Goal: Task Accomplishment & Management: Use online tool/utility

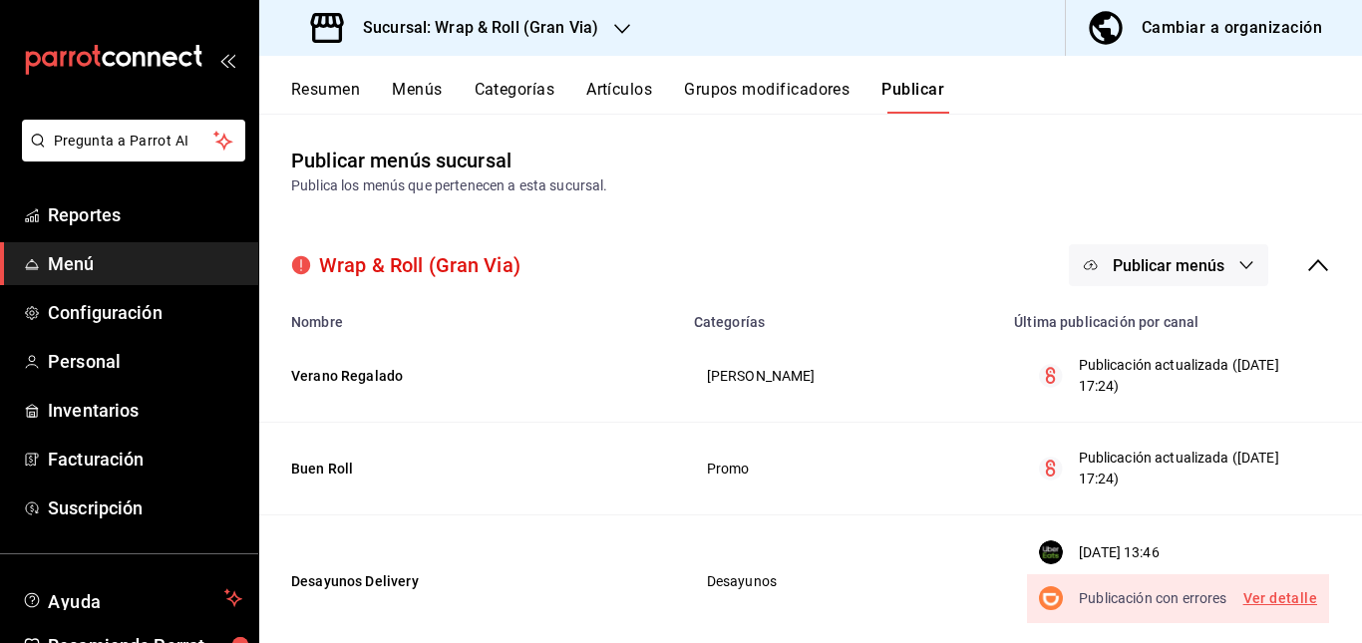
click at [622, 16] on div "Sucursal: Wrap & Roll (Gran Via)" at bounding box center [456, 28] width 363 height 56
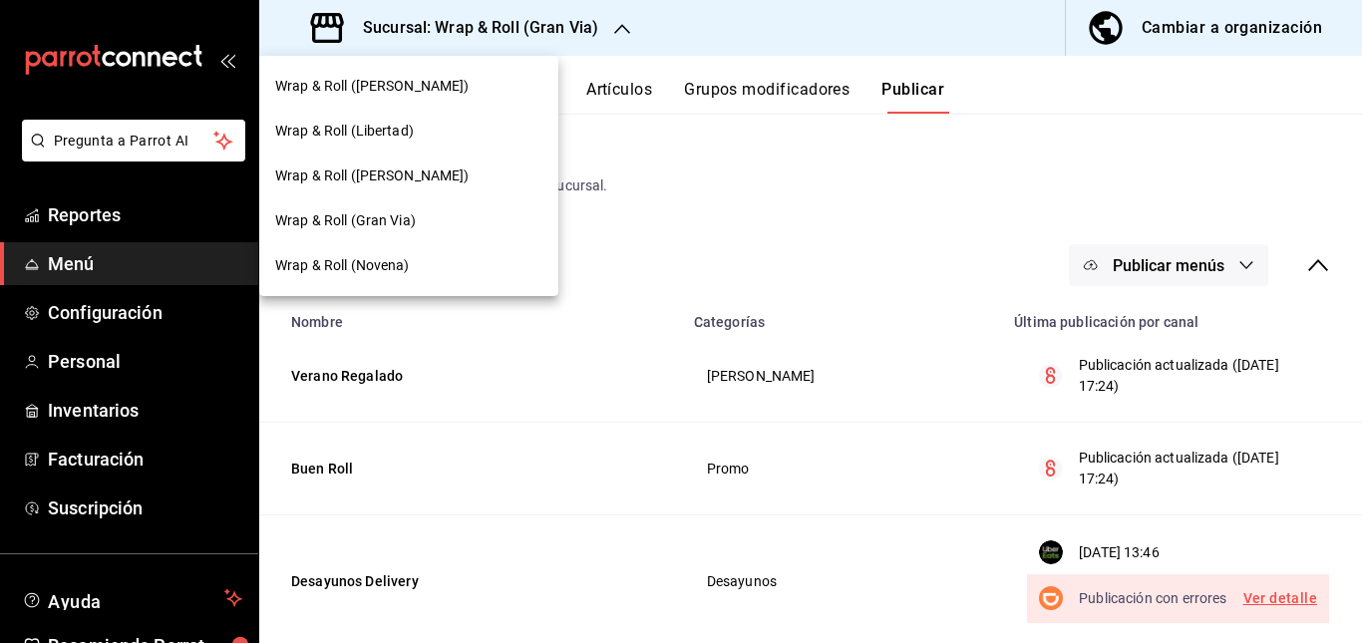
click at [763, 215] on div at bounding box center [681, 321] width 1362 height 643
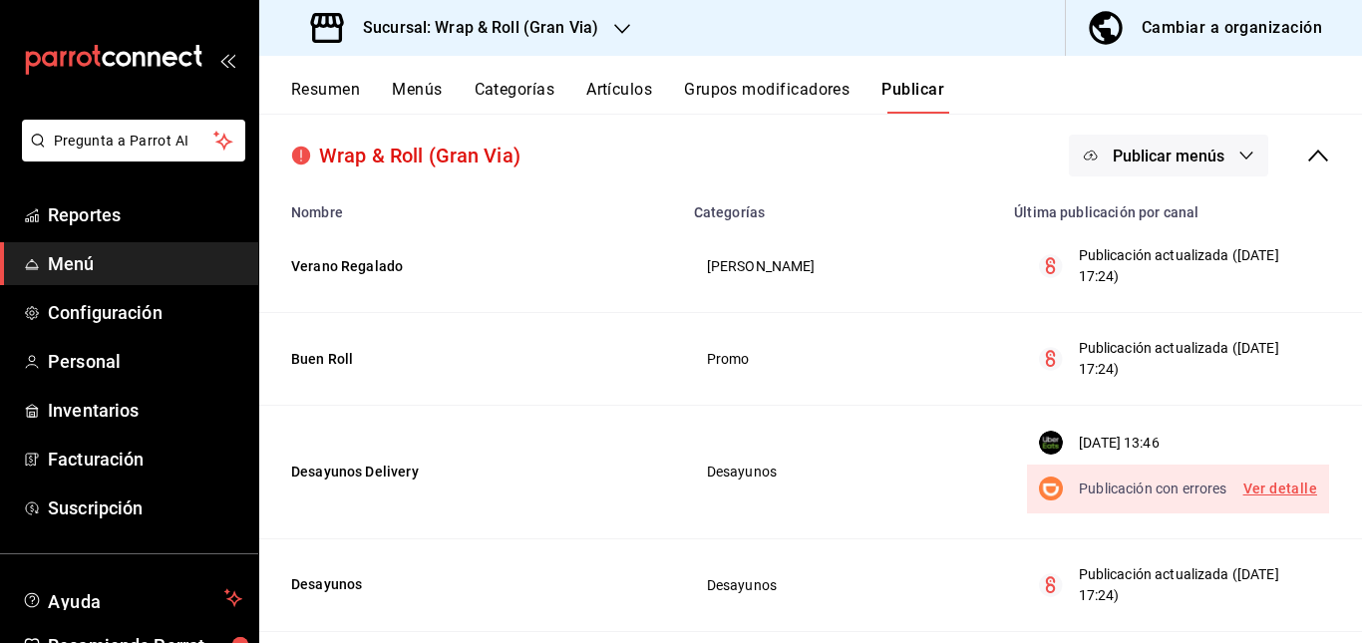
scroll to position [99, 0]
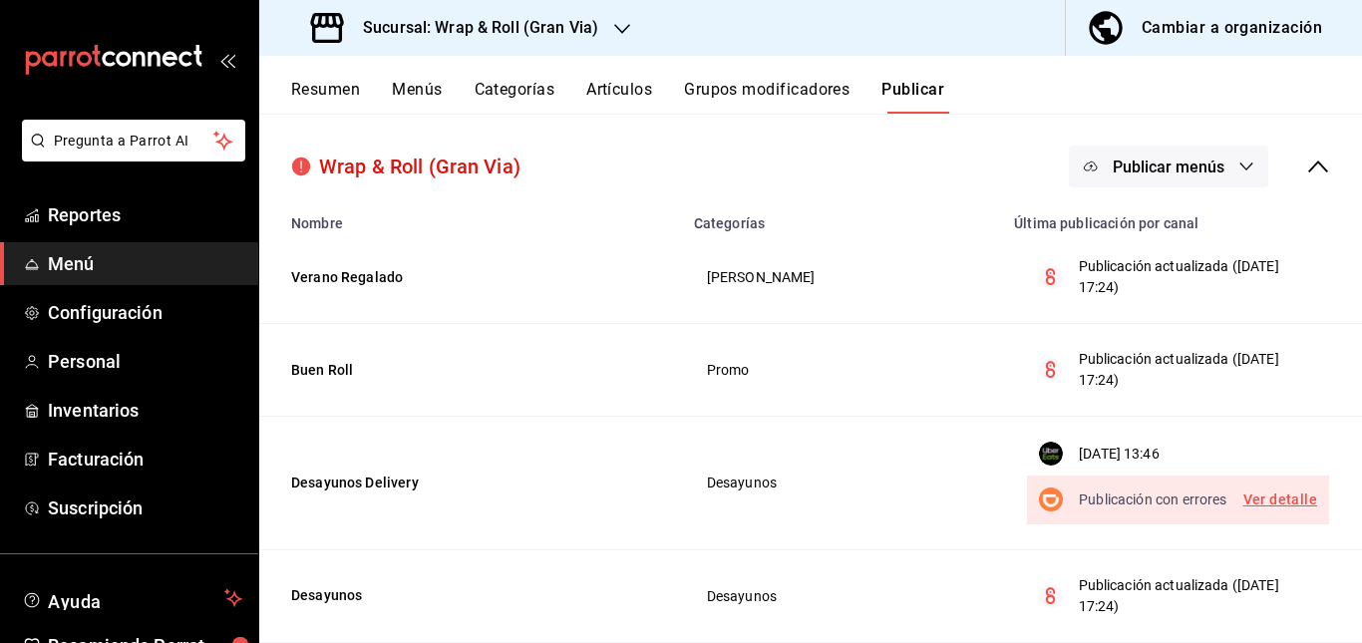
click at [1213, 174] on button "Publicar menús" at bounding box center [1168, 167] width 199 height 42
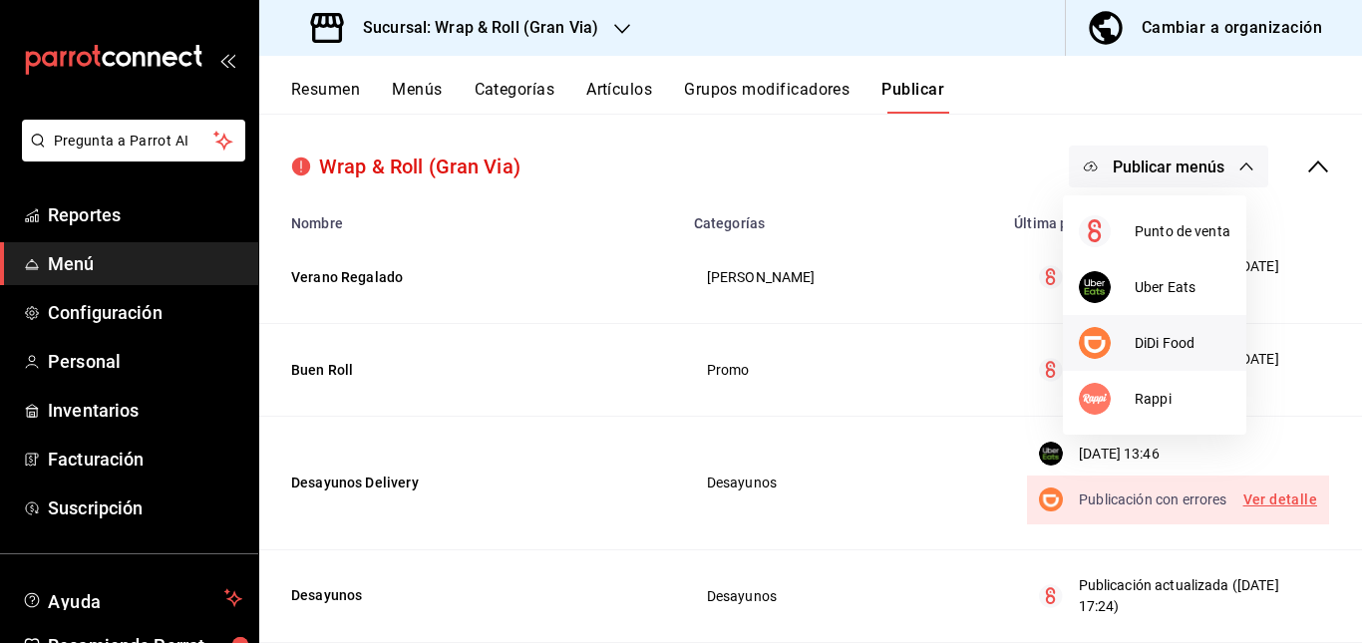
click at [1141, 355] on li "DiDi Food" at bounding box center [1154, 343] width 183 height 56
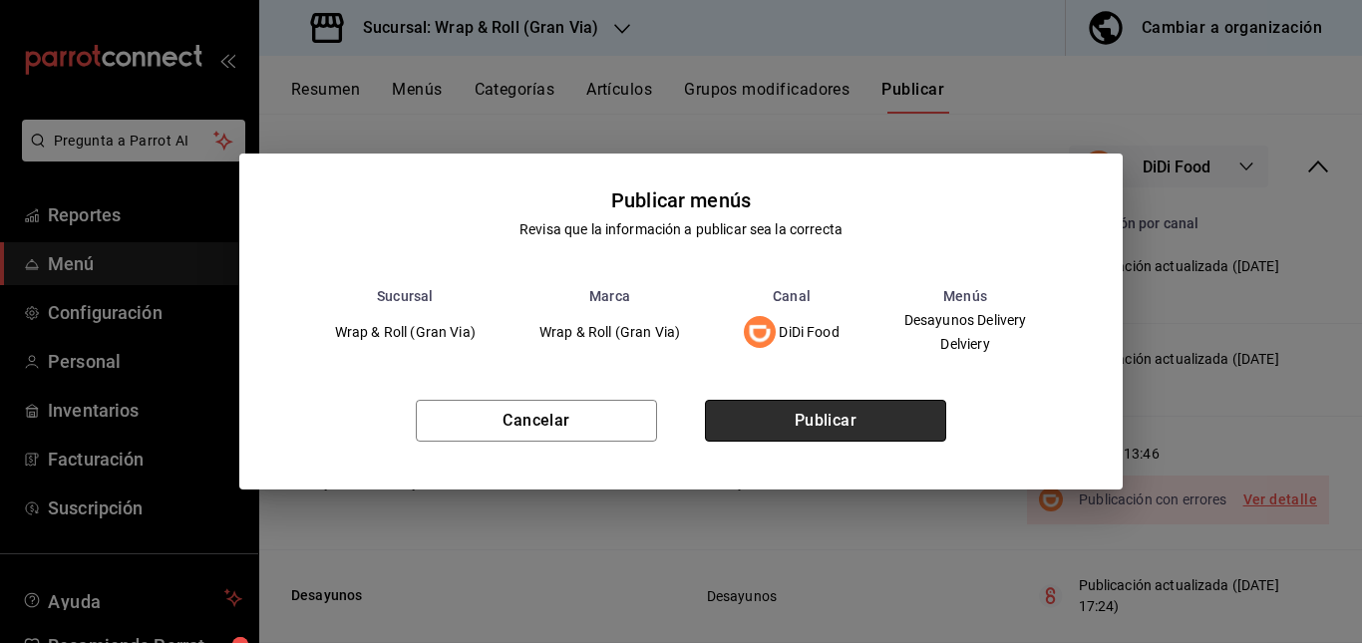
click at [786, 411] on button "Publicar" at bounding box center [825, 421] width 241 height 42
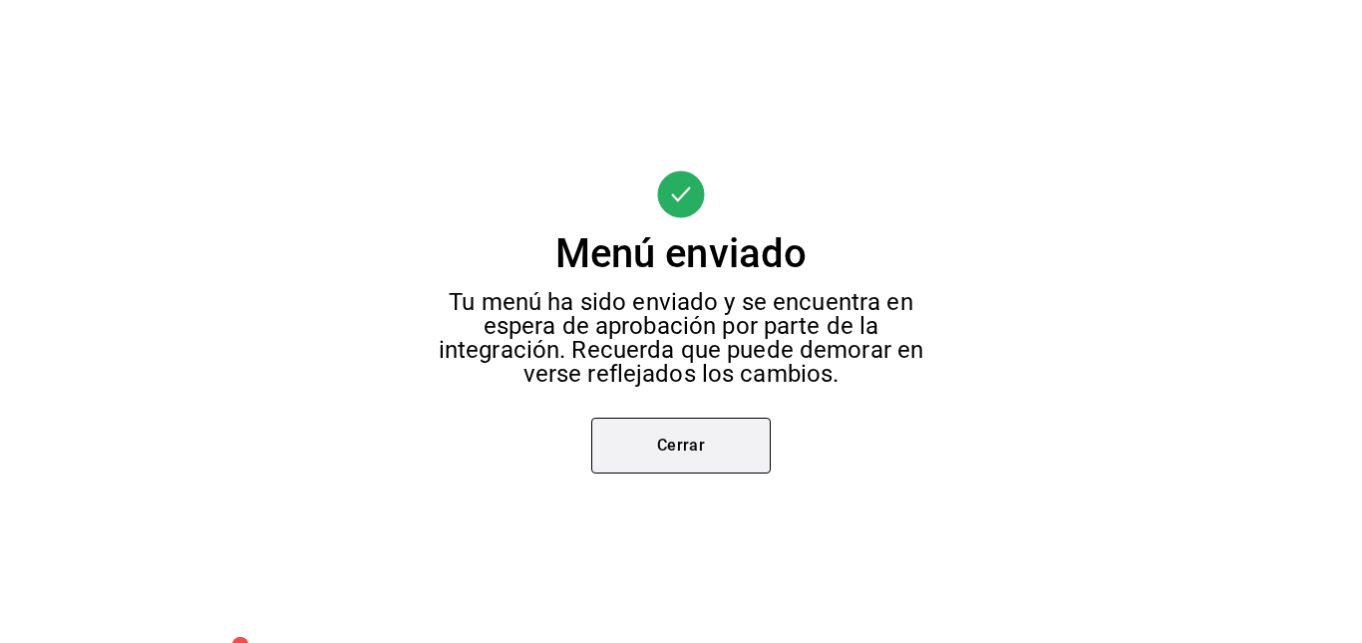
scroll to position [0, 0]
click at [706, 438] on button "Cerrar" at bounding box center [680, 446] width 179 height 56
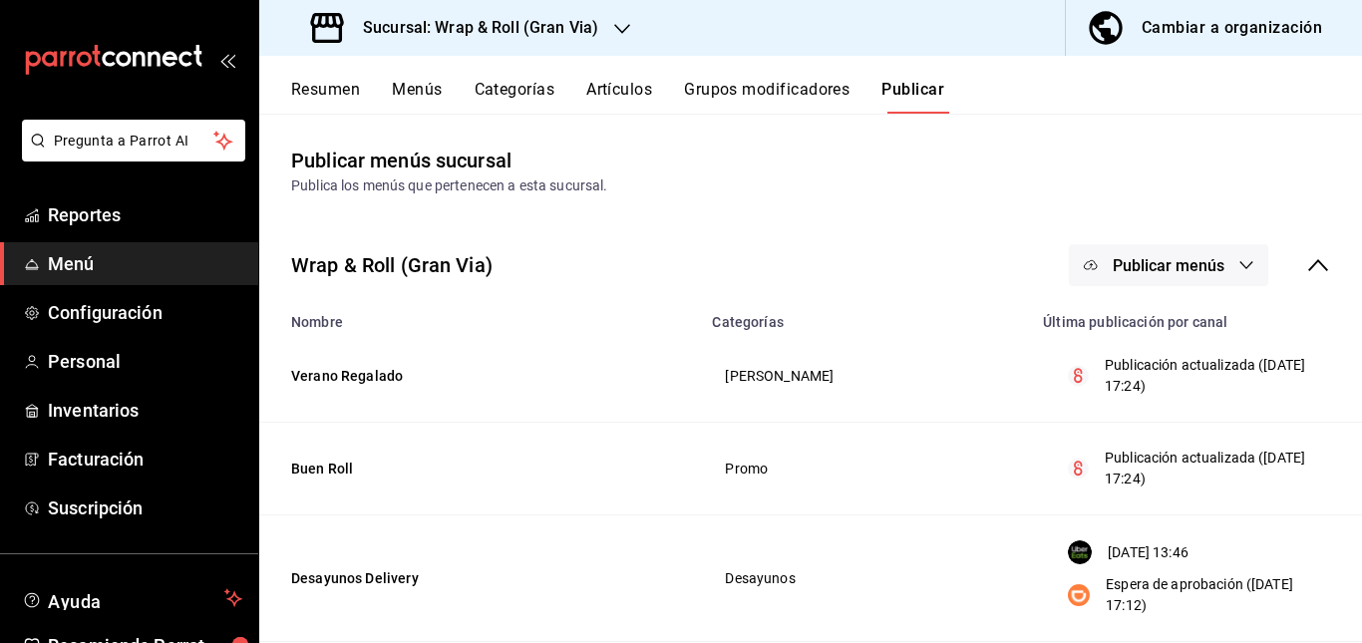
click at [563, 41] on div "Sucursal: Wrap & Roll (Gran Via)" at bounding box center [456, 28] width 363 height 56
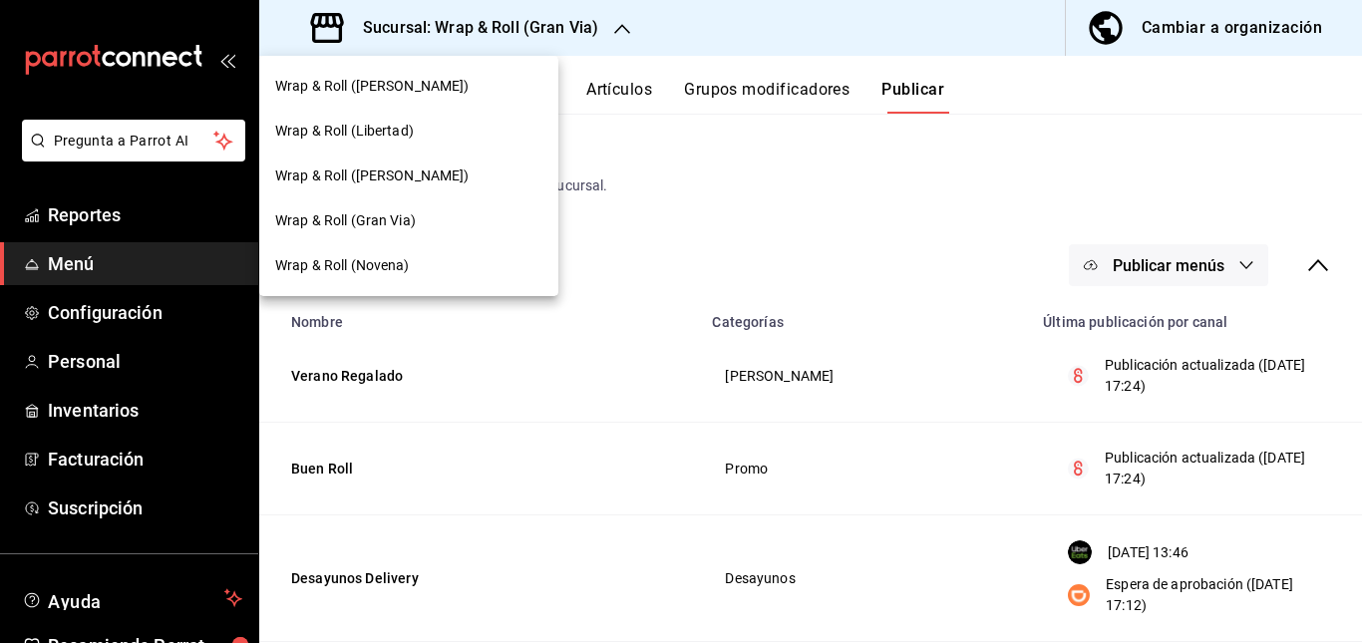
click at [399, 269] on span "Wrap & Roll (Novena)" at bounding box center [342, 265] width 135 height 21
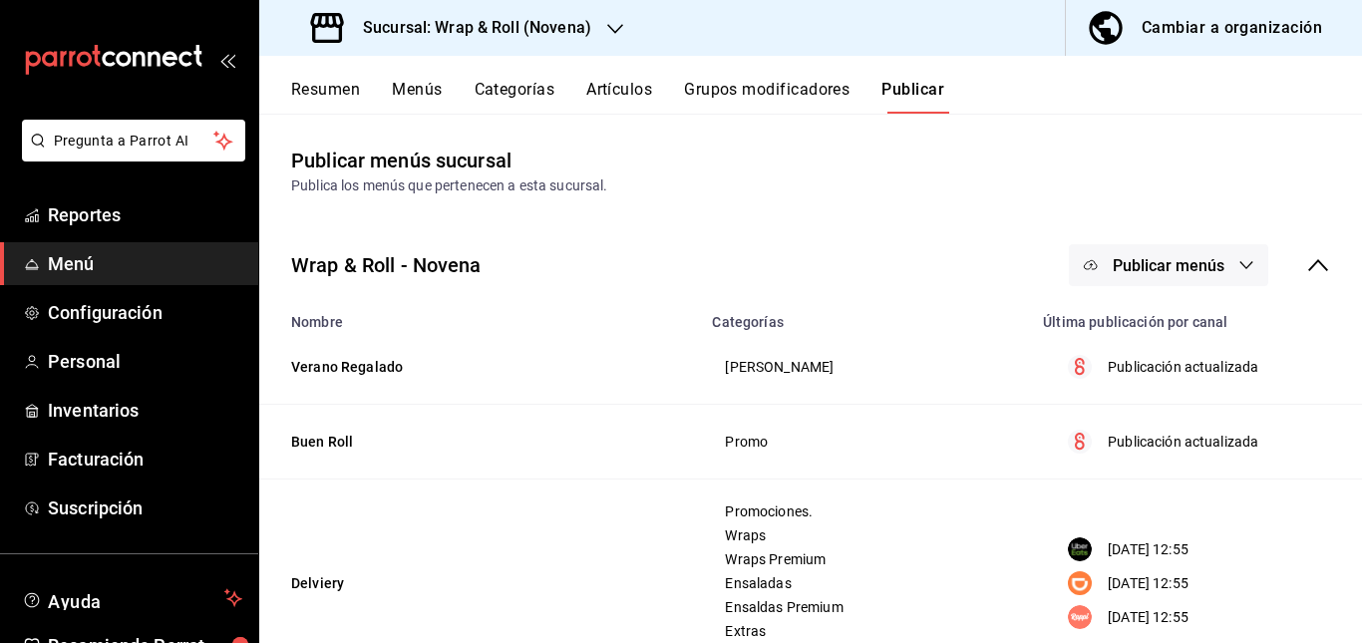
click at [605, 95] on button "Artículos" at bounding box center [619, 97] width 66 height 34
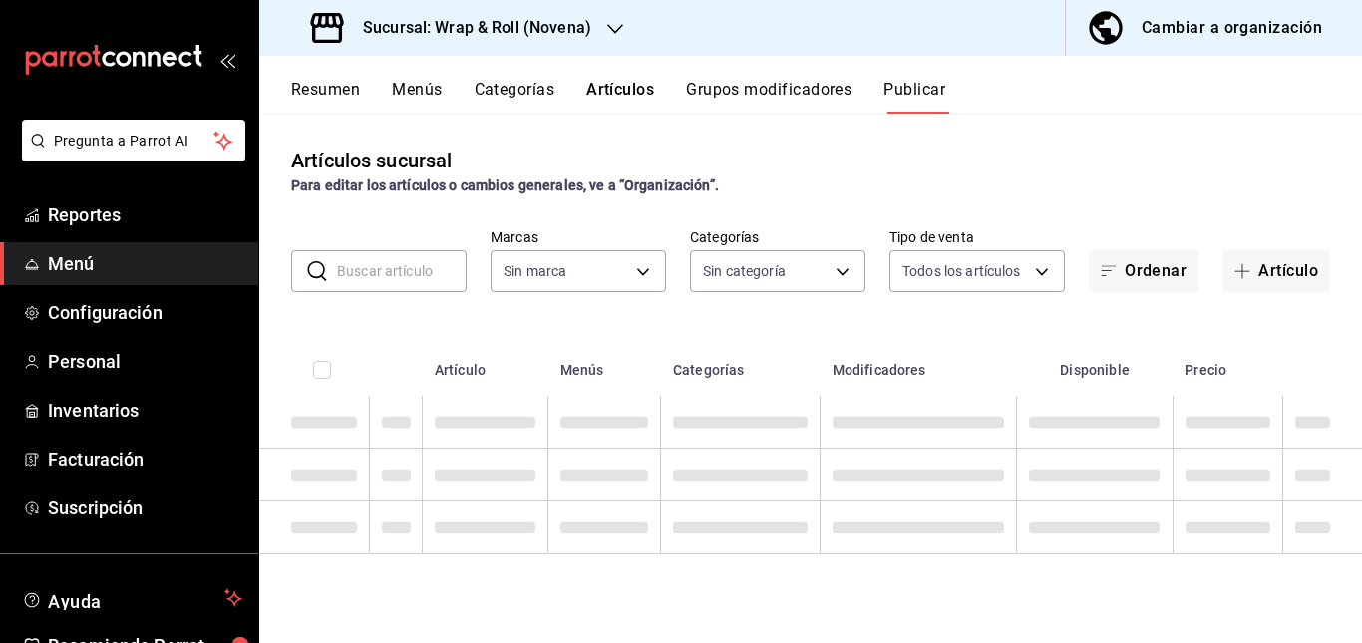
type input "afcd3b4f-326a-4de4-a2d9-8499e3398868"
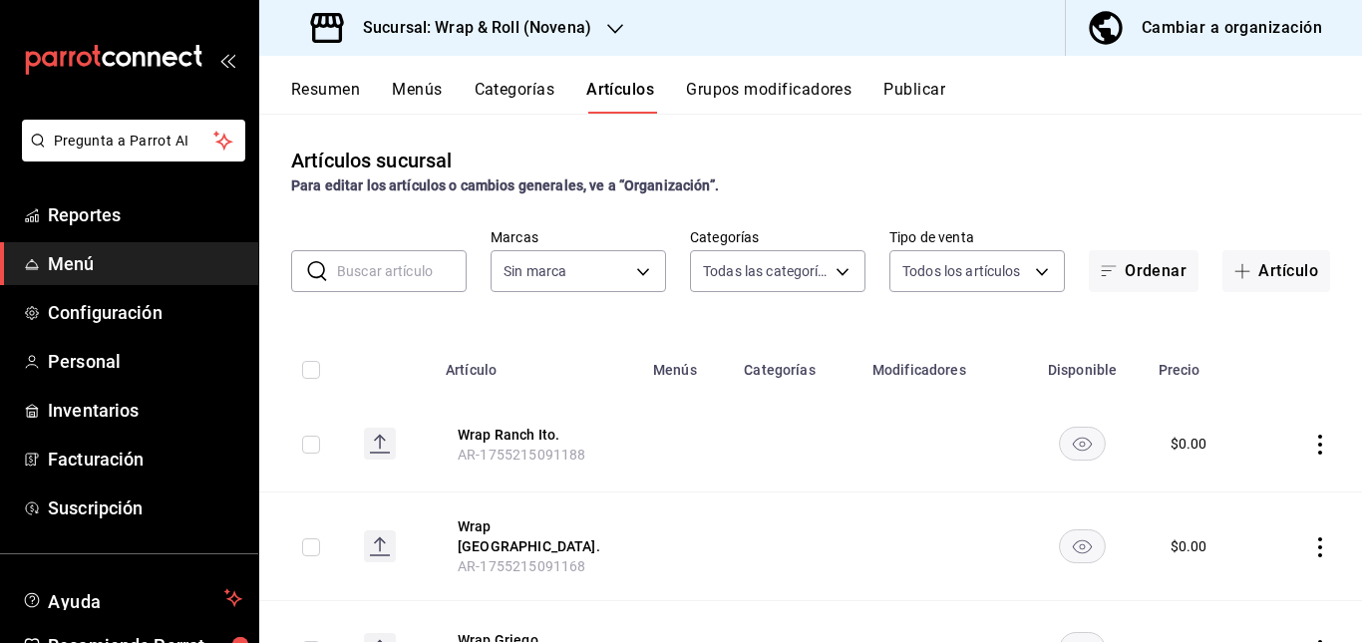
type input "bb5113f6-bc59-440f-b0da-377f5ac0c600,06439ccc-8e69-44a2-9cae-fbbf011c120b,964bf…"
type input "afcd3b4f-326a-4de4-a2d9-8499e3398868"
click at [411, 275] on input "text" at bounding box center [402, 271] width 130 height 40
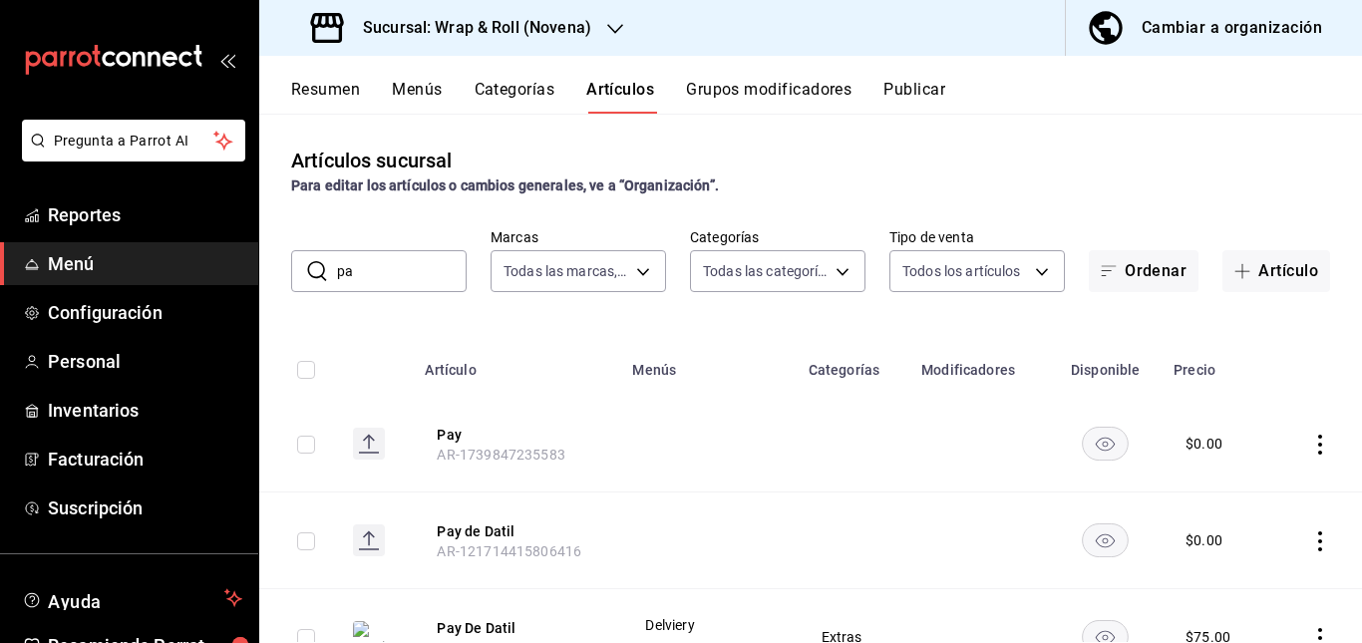
type input "p"
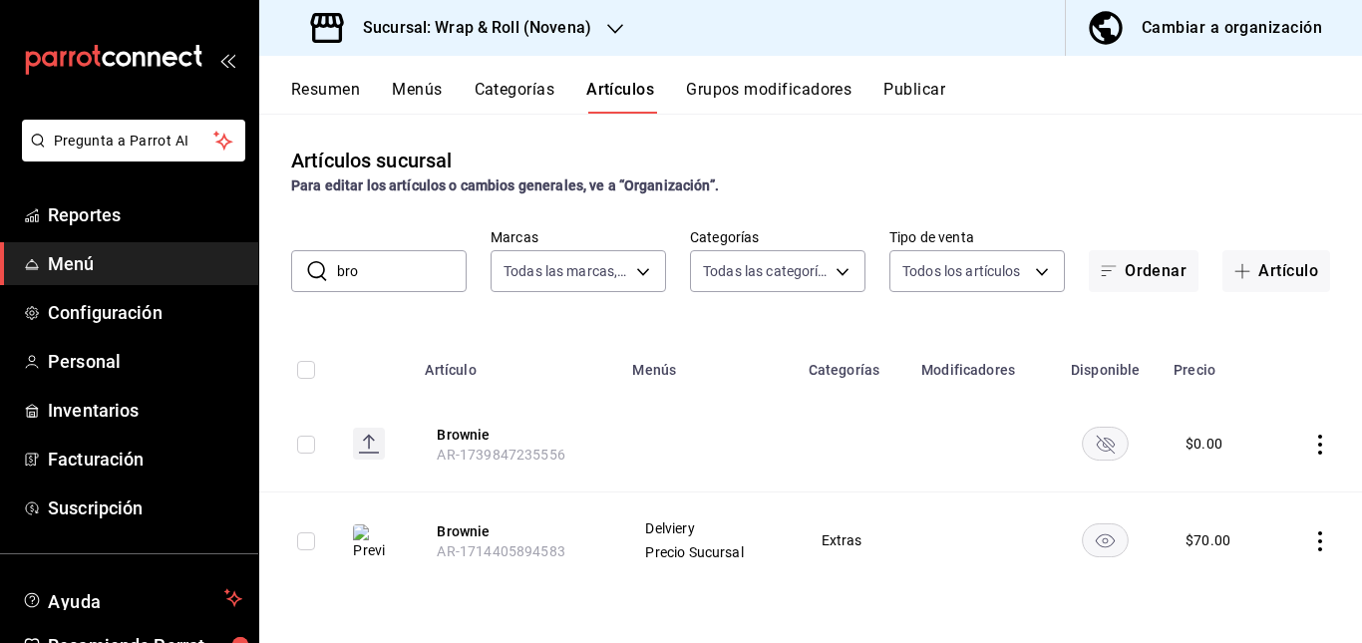
click at [1091, 435] on rect "availability-product" at bounding box center [1106, 443] width 46 height 33
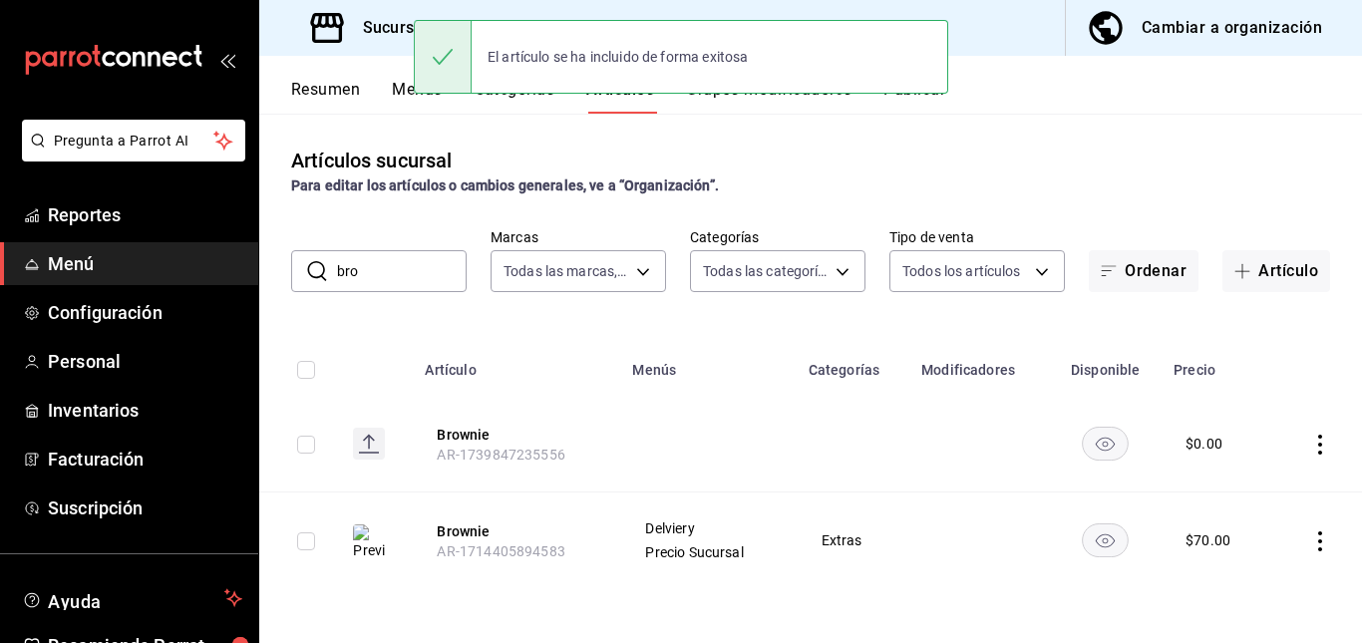
click at [419, 282] on input "bro" at bounding box center [402, 271] width 130 height 40
type input "b"
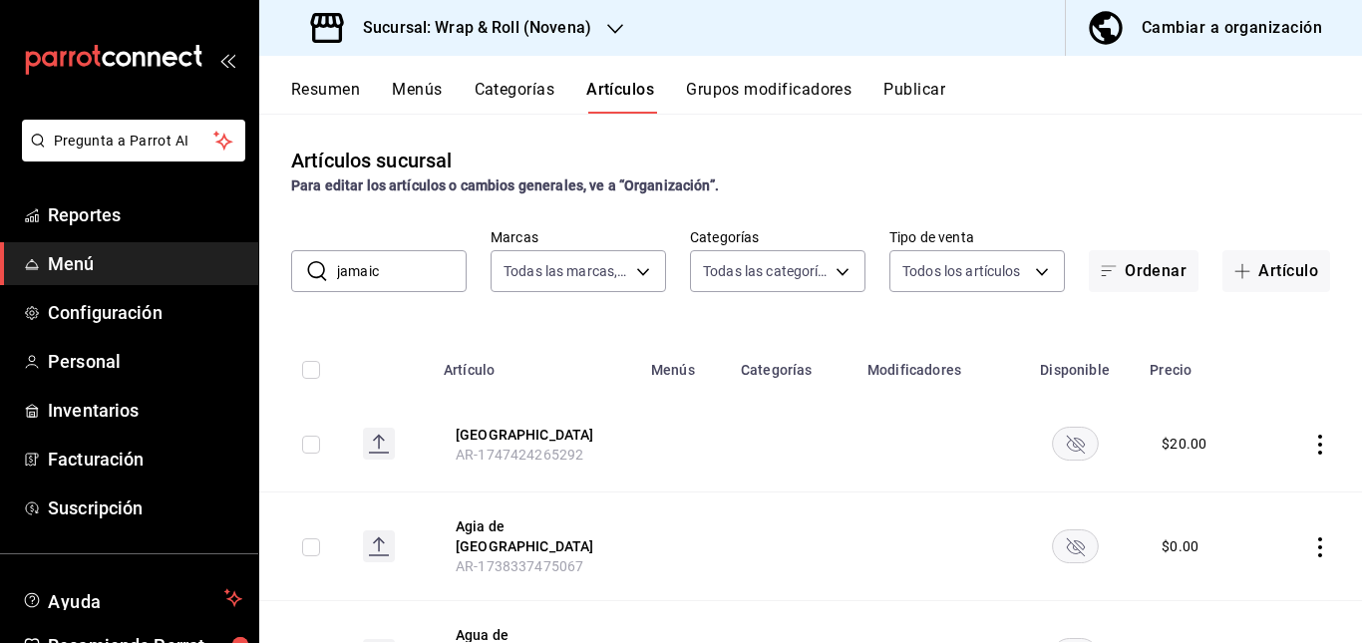
click at [680, 437] on td at bounding box center [684, 444] width 90 height 97
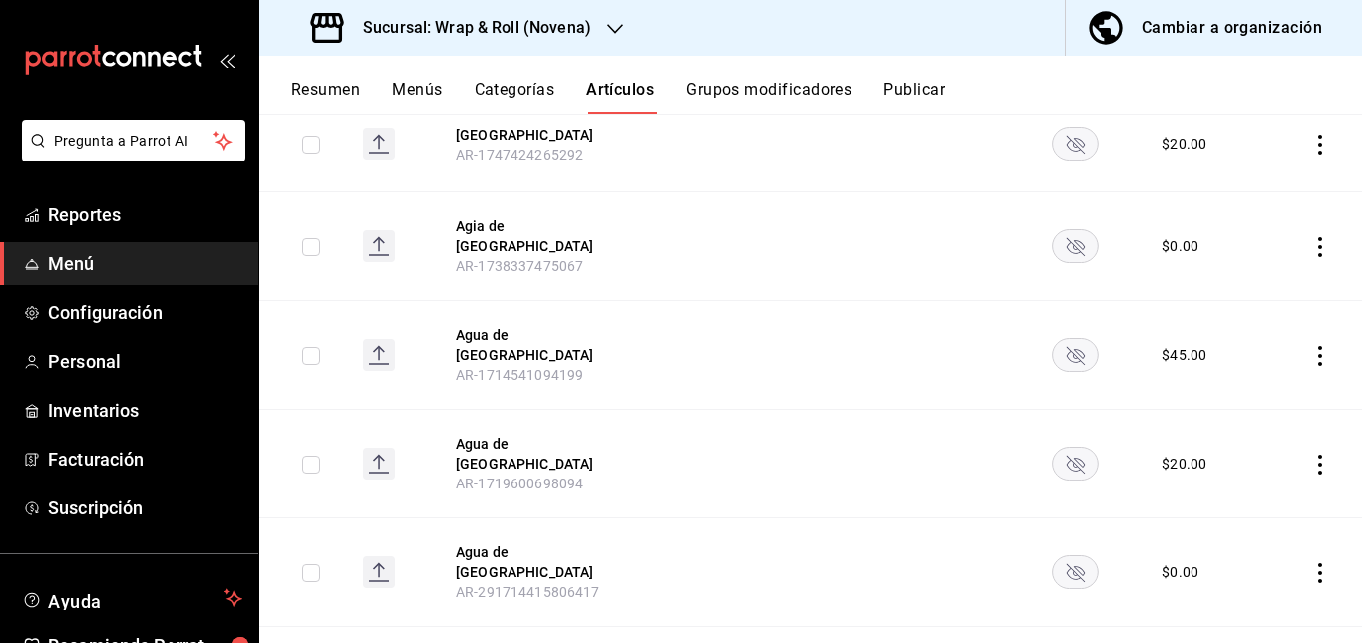
scroll to position [301, 0]
click at [1060, 153] on rect "availability-product" at bounding box center [1075, 142] width 46 height 33
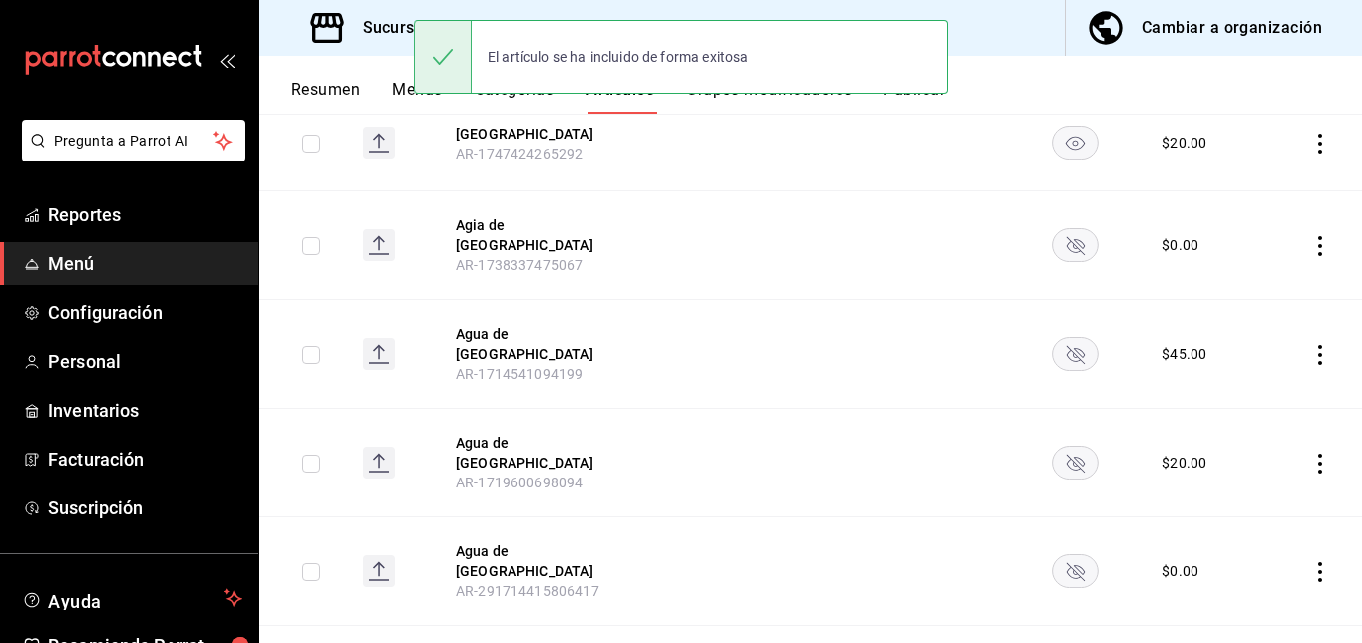
click at [1061, 244] on rect "availability-product" at bounding box center [1075, 244] width 46 height 33
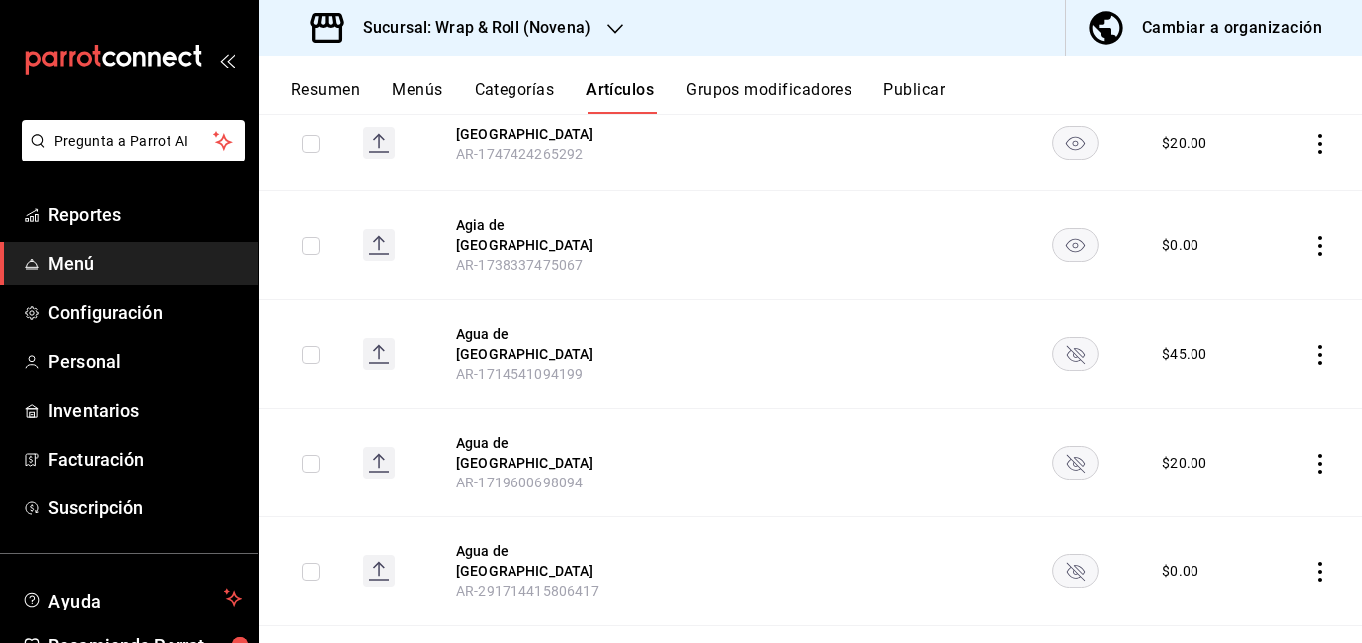
click at [1068, 346] on icon "availability-product" at bounding box center [1075, 355] width 18 height 18
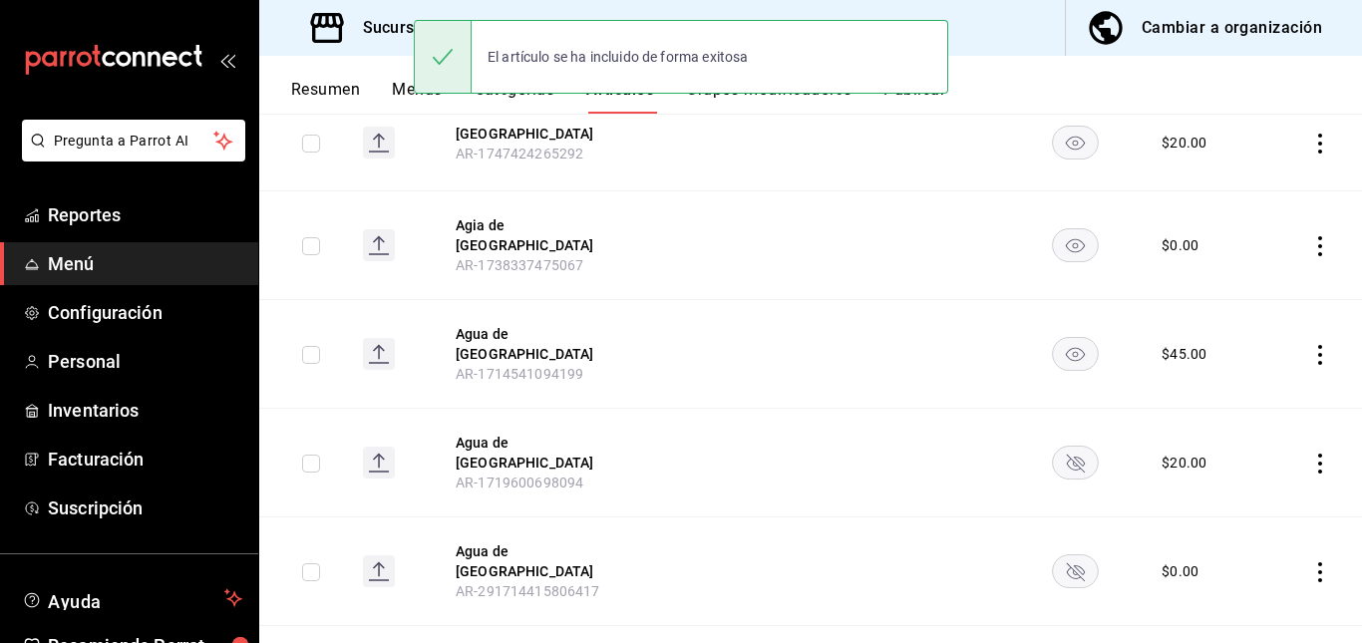
click at [1058, 447] on rect "availability-product" at bounding box center [1075, 463] width 46 height 33
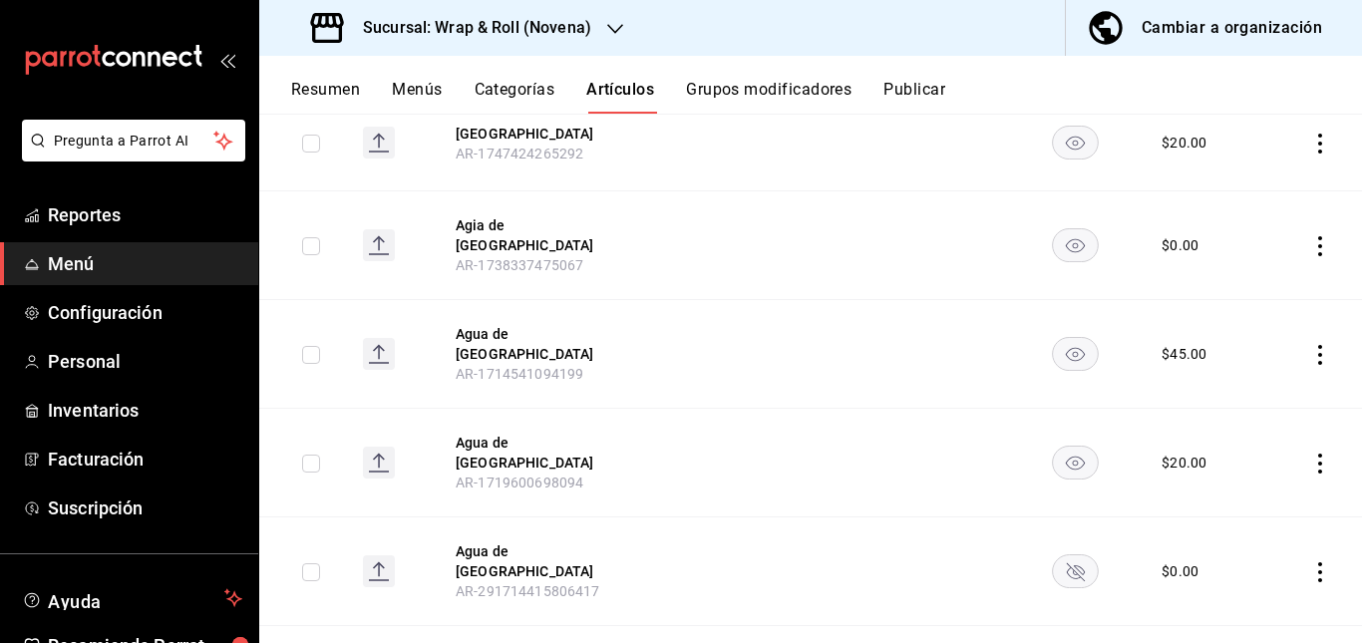
click at [1061, 554] on icon "availability-product" at bounding box center [1075, 571] width 47 height 34
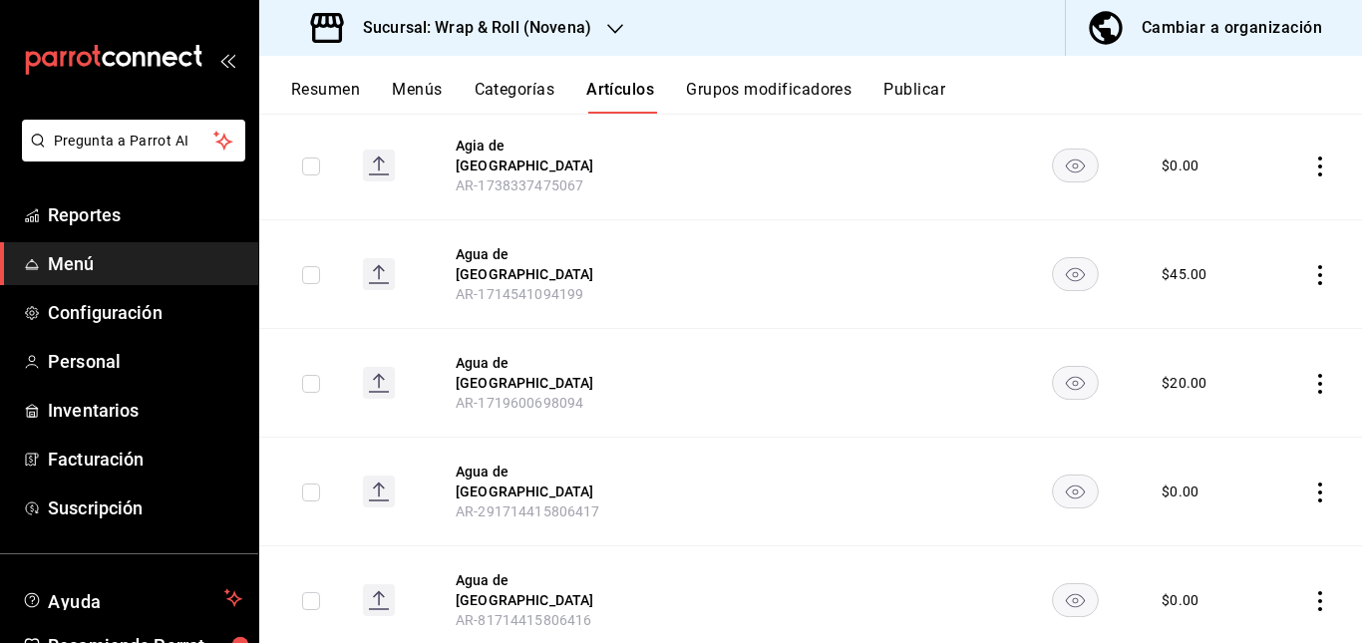
scroll to position [0, 0]
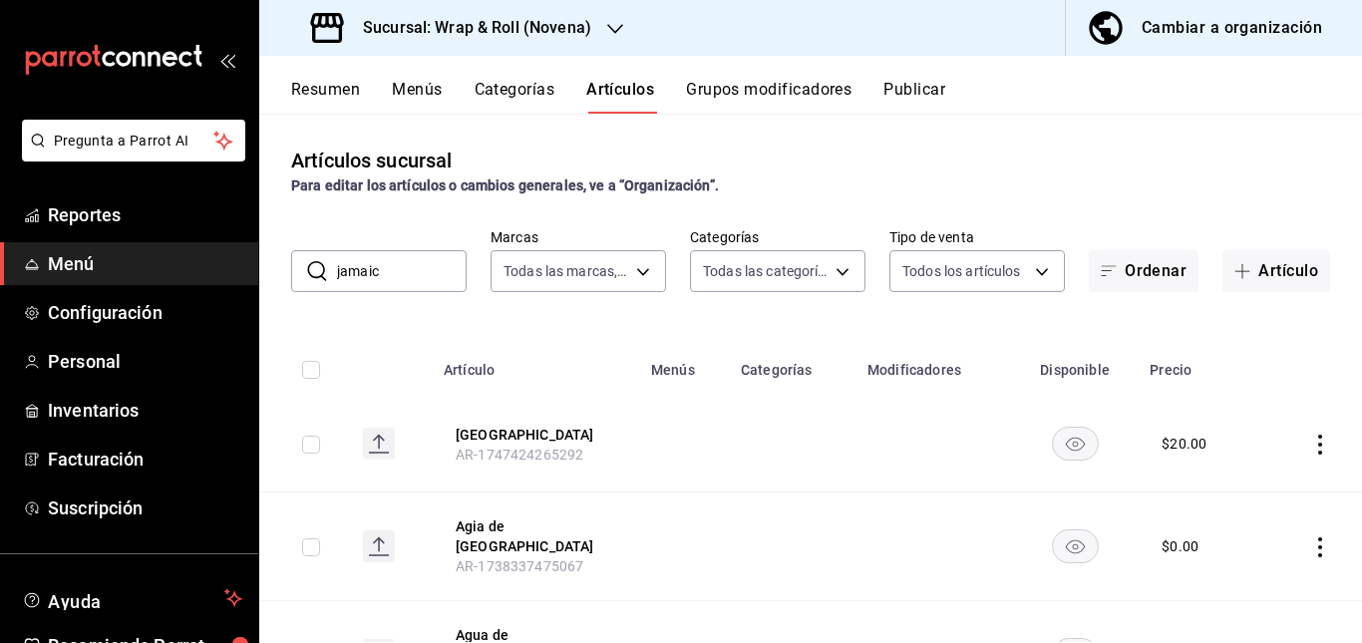
click at [445, 269] on input "jamaic" at bounding box center [402, 271] width 130 height 40
type input "j"
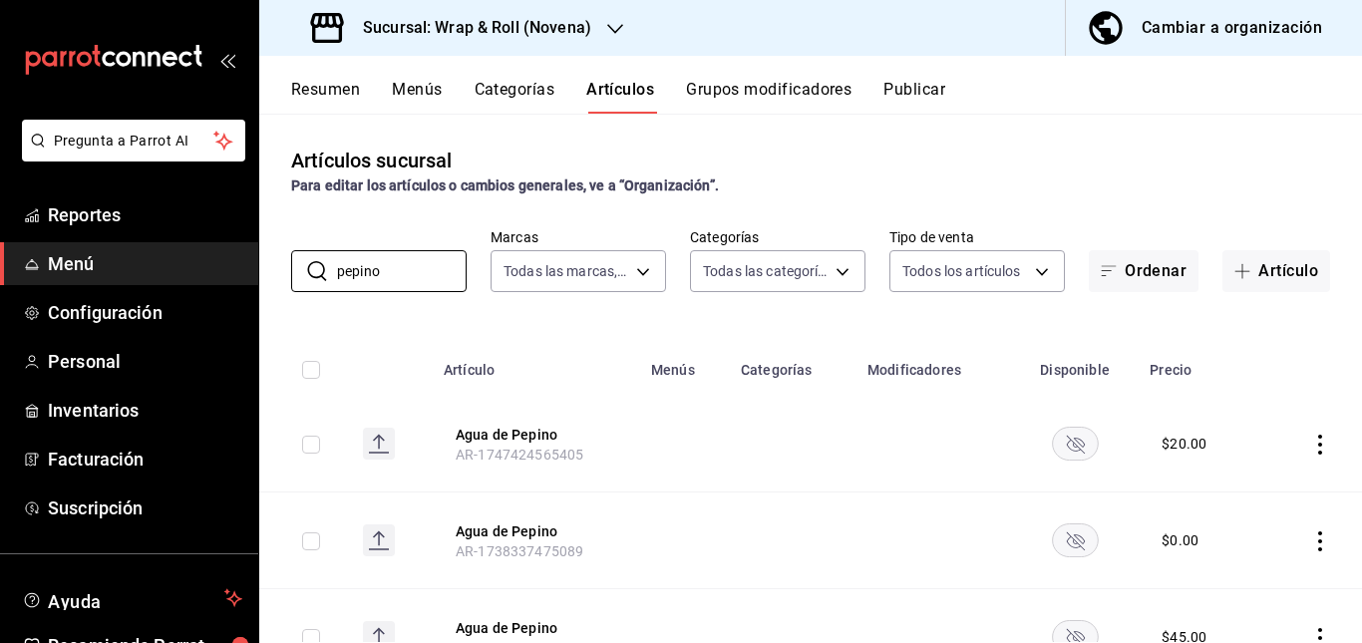
click at [828, 450] on td at bounding box center [792, 444] width 127 height 97
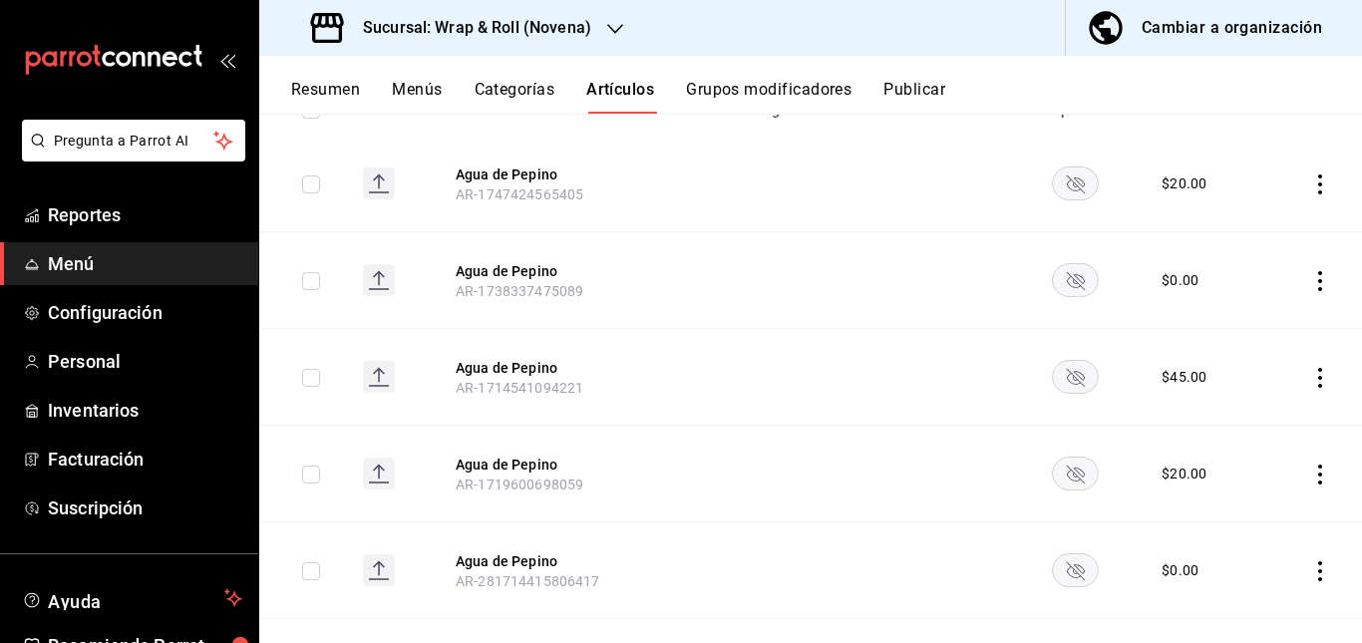
scroll to position [279, 0]
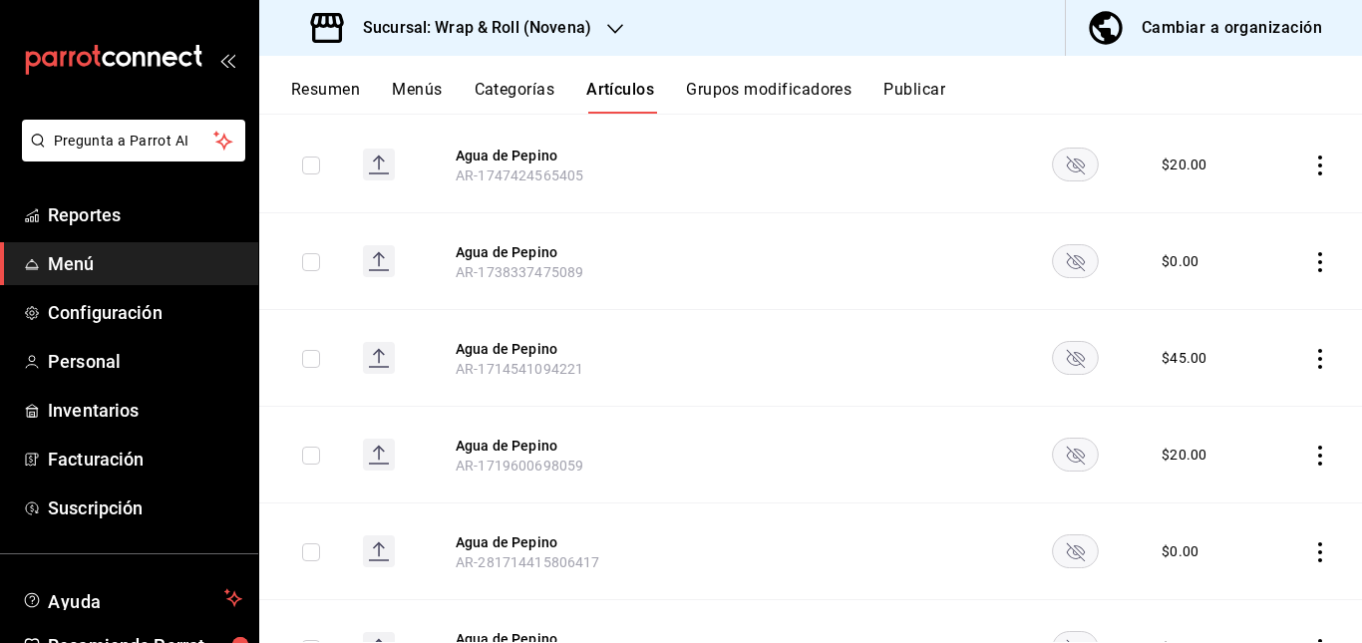
click at [1054, 172] on rect "availability-product" at bounding box center [1075, 164] width 46 height 33
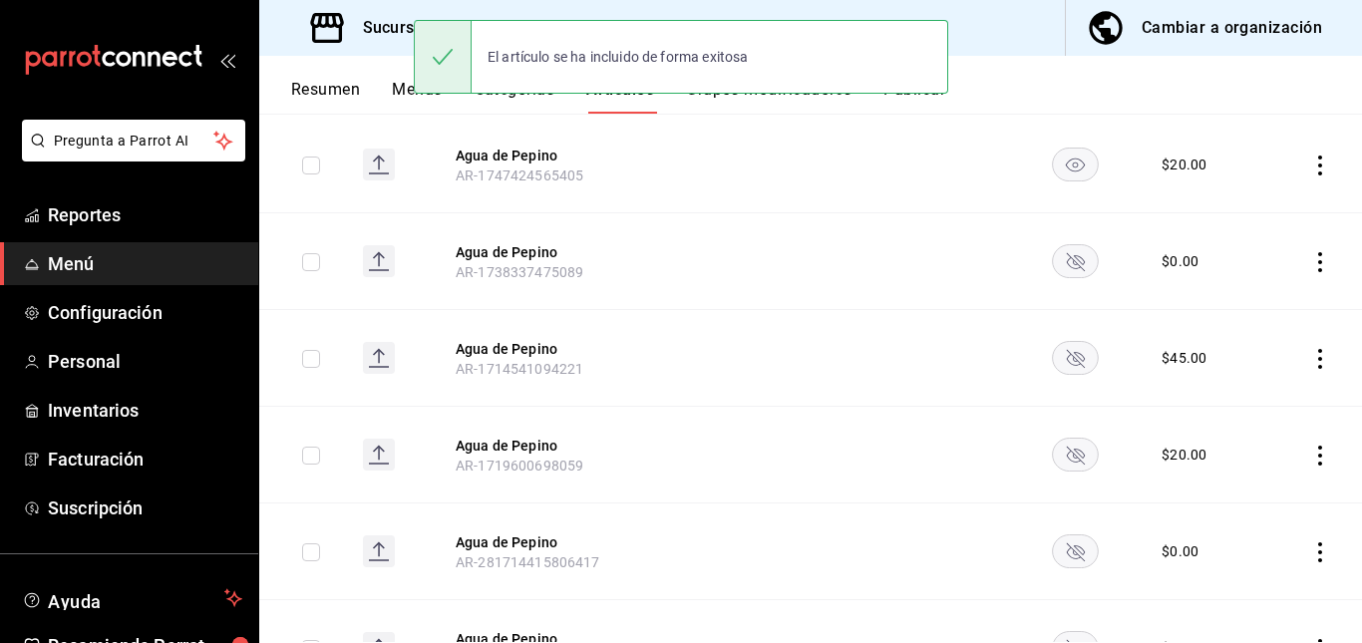
click at [1061, 264] on rect "availability-product" at bounding box center [1075, 260] width 46 height 33
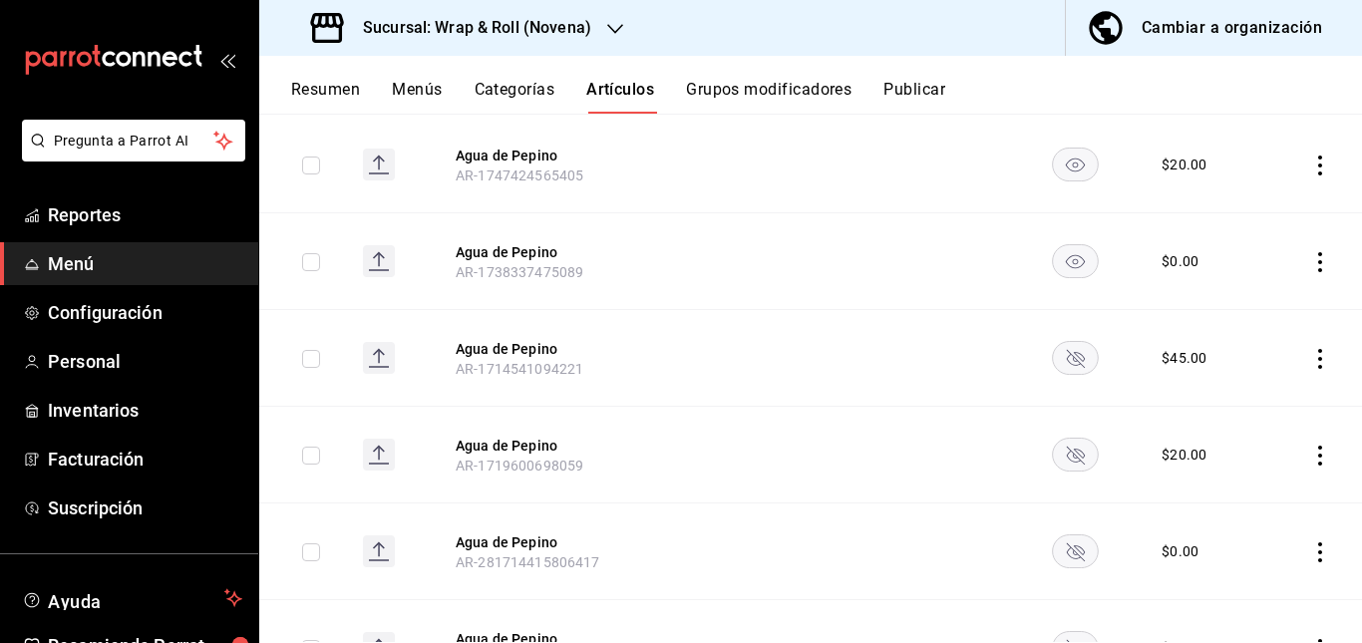
click at [1065, 349] on rect "availability-product" at bounding box center [1075, 357] width 46 height 33
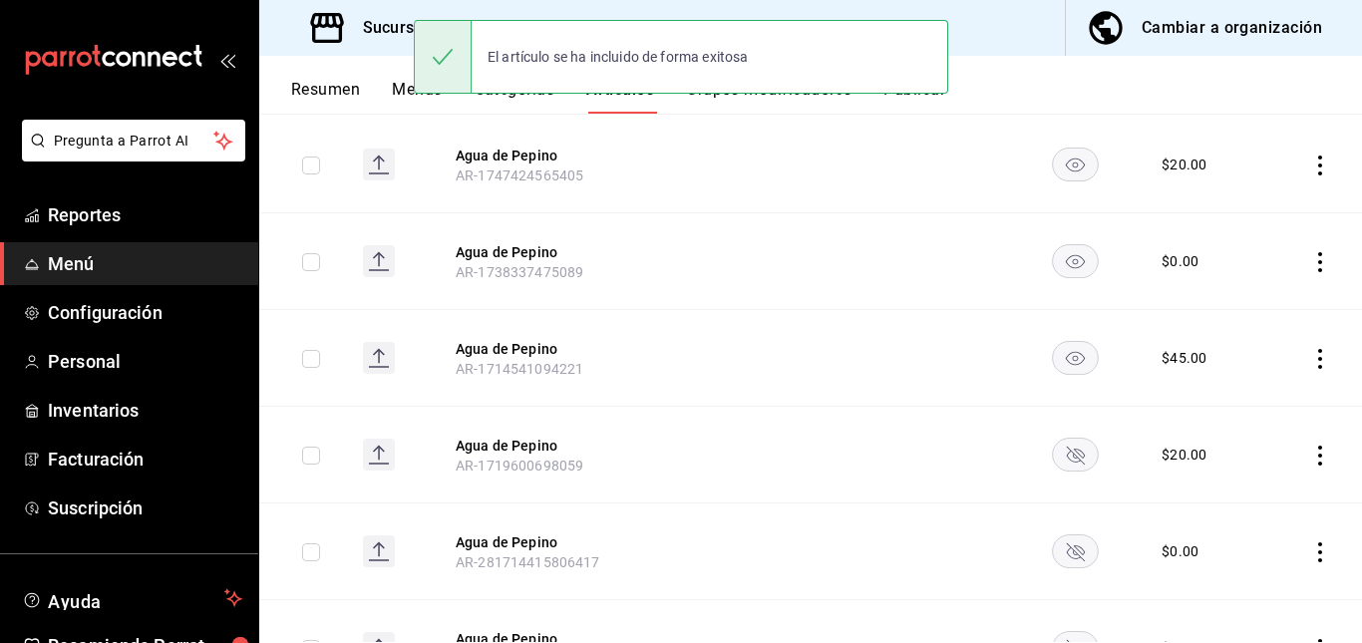
click at [1066, 462] on icon "availability-product" at bounding box center [1075, 456] width 18 height 18
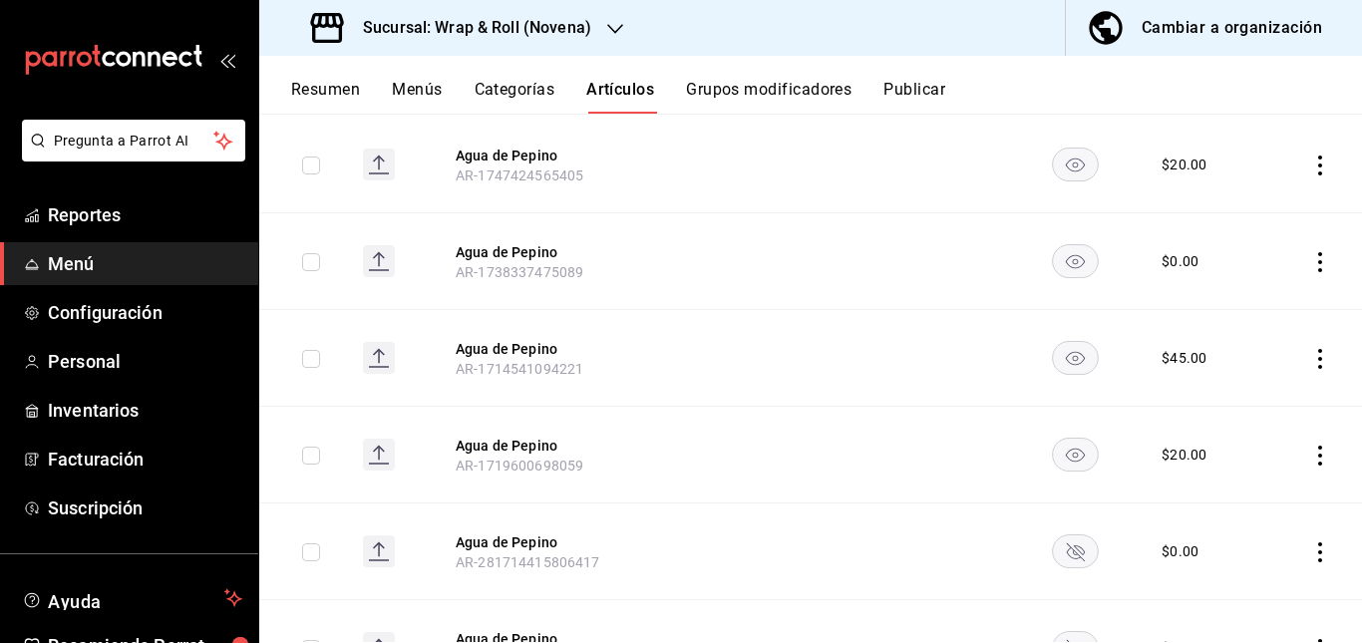
click at [1069, 545] on rect "availability-product" at bounding box center [1075, 550] width 46 height 33
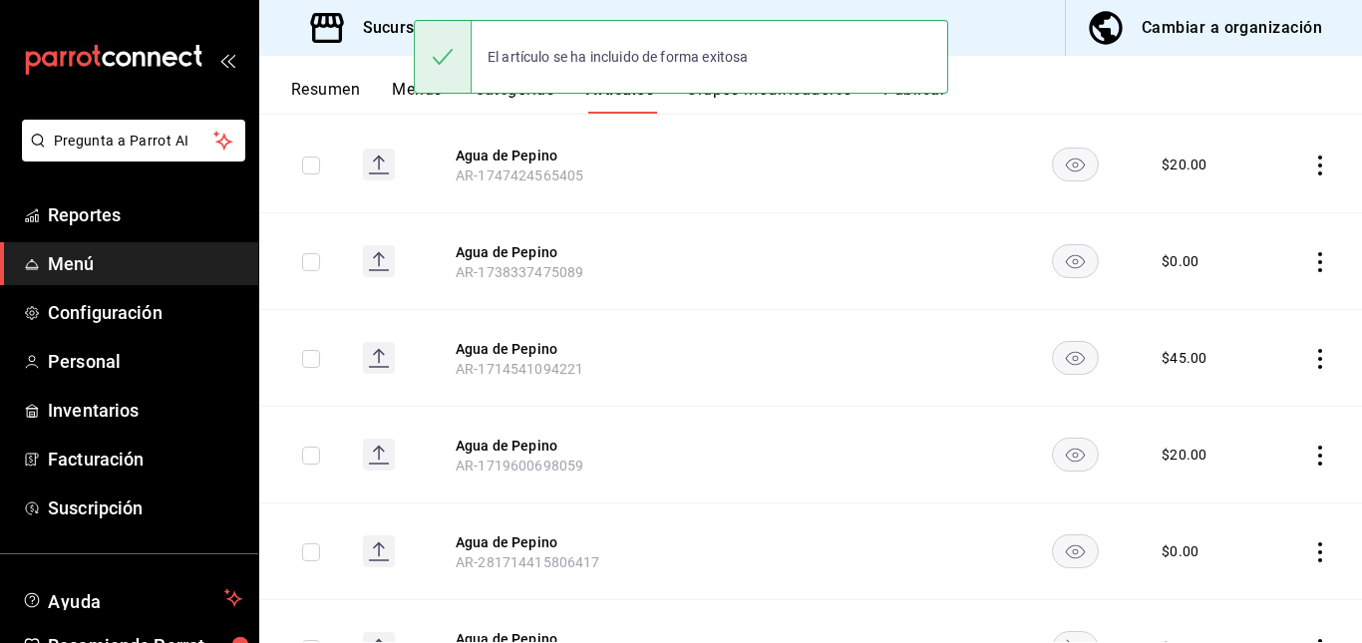
scroll to position [381, 0]
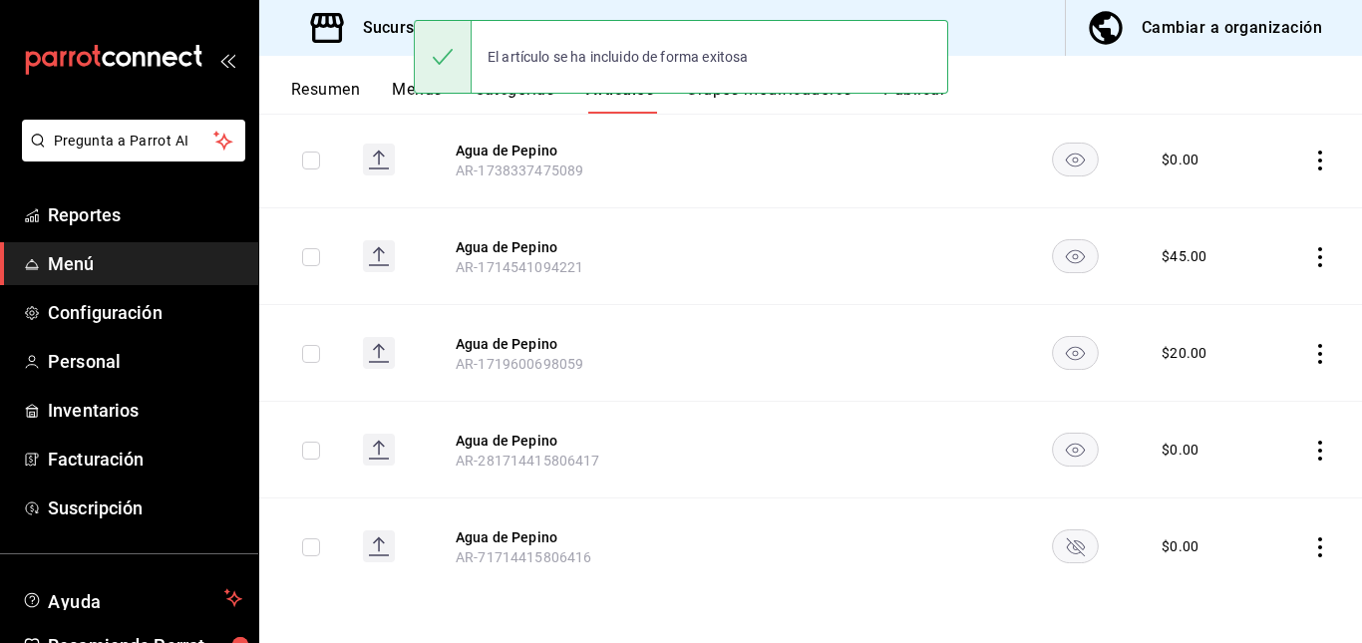
click at [1080, 545] on rect "availability-product" at bounding box center [1075, 545] width 46 height 33
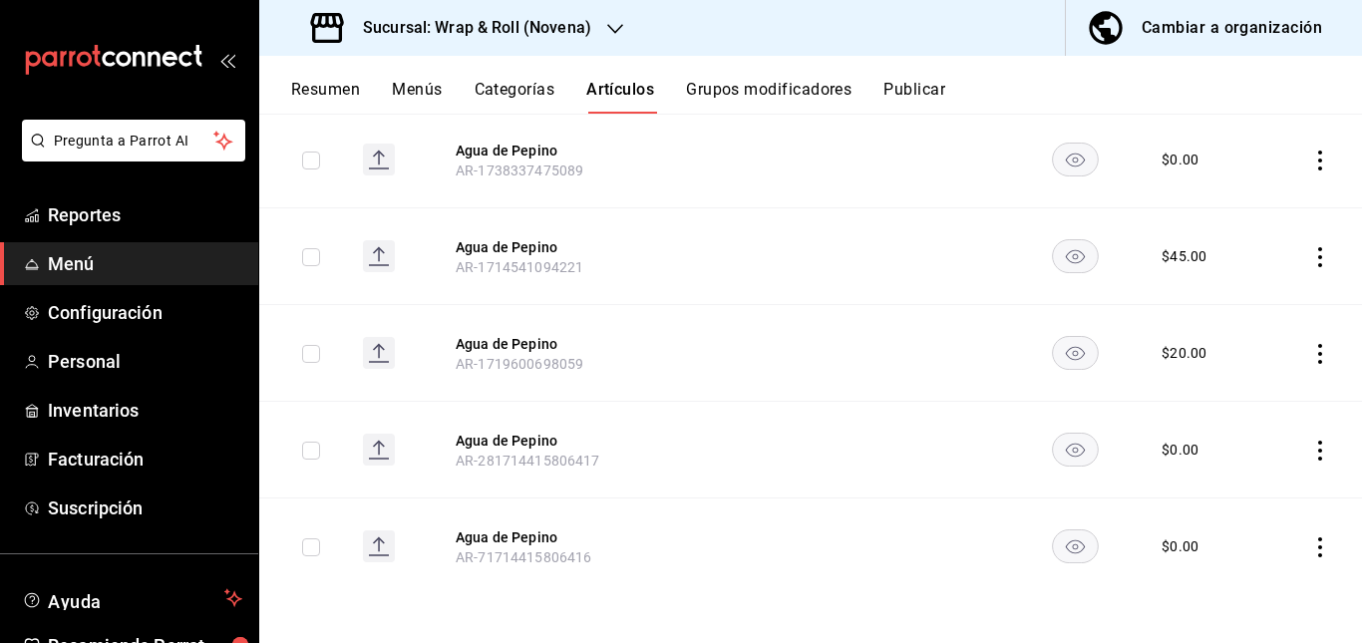
scroll to position [0, 0]
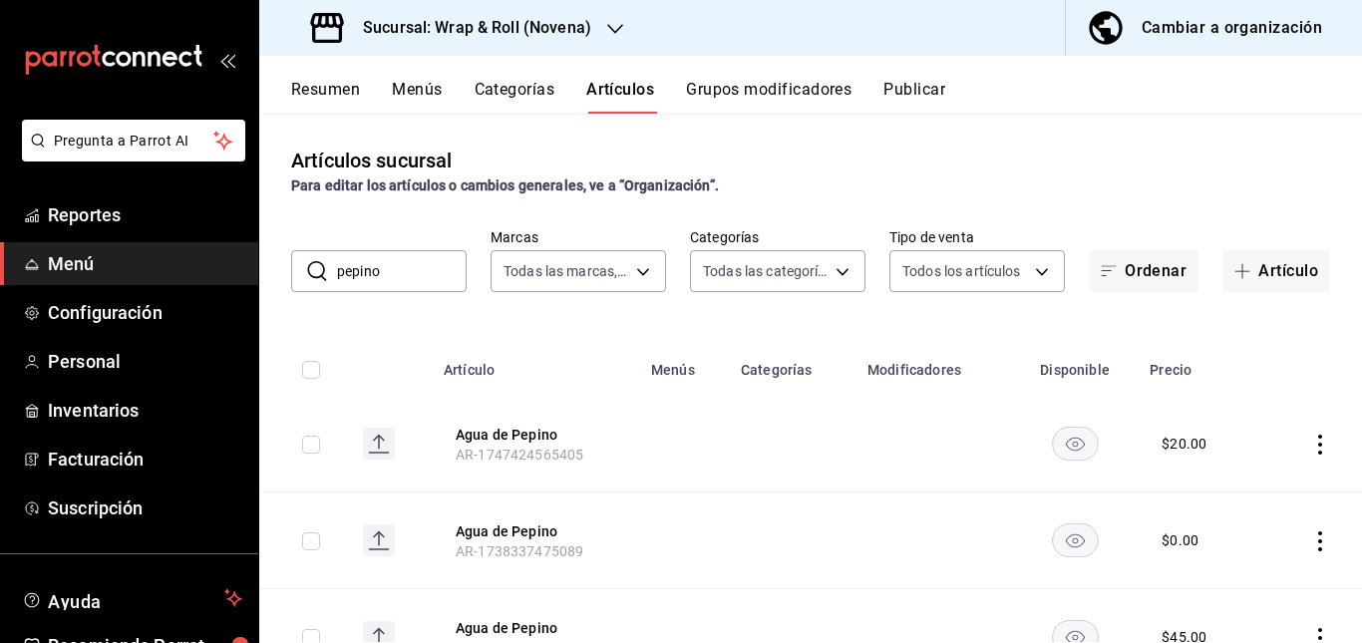
click at [435, 263] on input "pepino" at bounding box center [402, 271] width 130 height 40
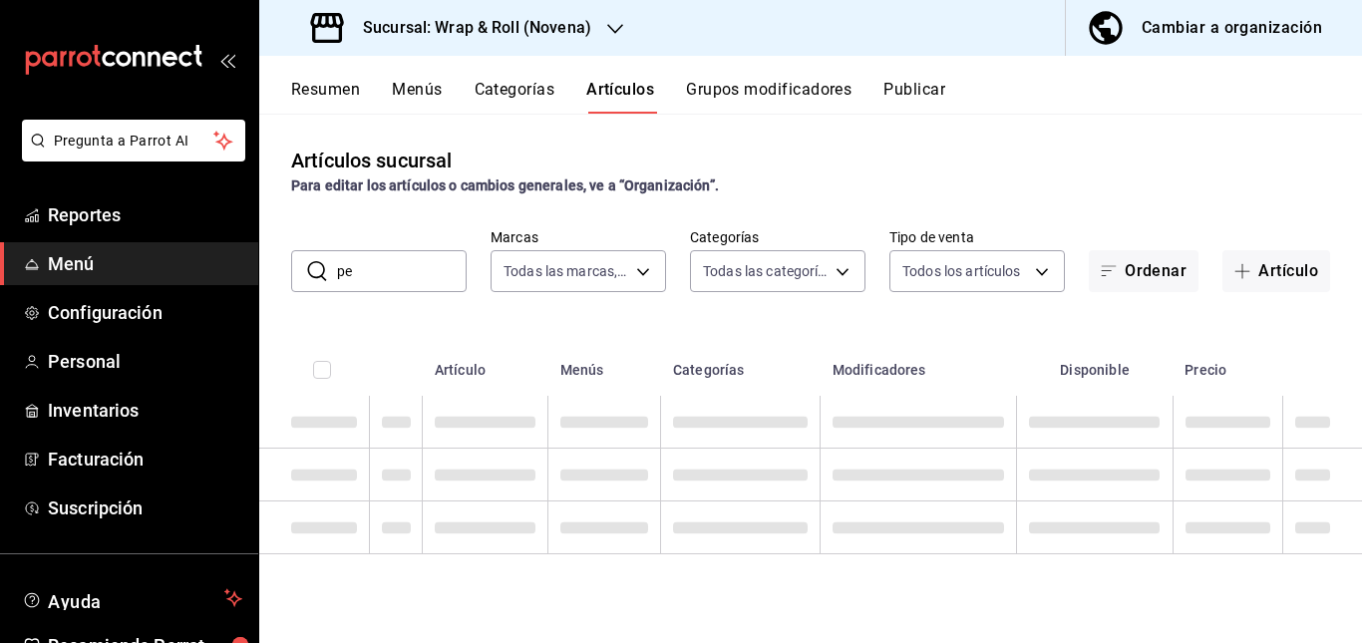
type input "p"
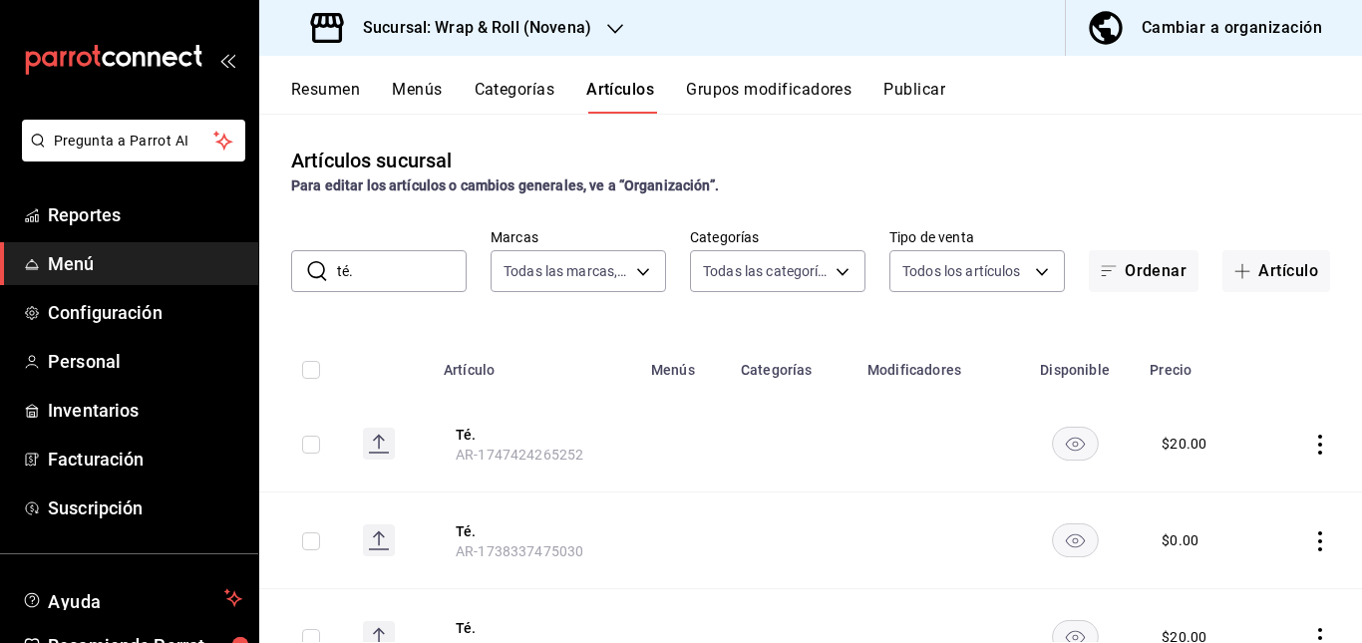
click at [808, 492] on td at bounding box center [792, 540] width 127 height 97
click at [377, 278] on input "té." at bounding box center [402, 271] width 130 height 40
type input "t"
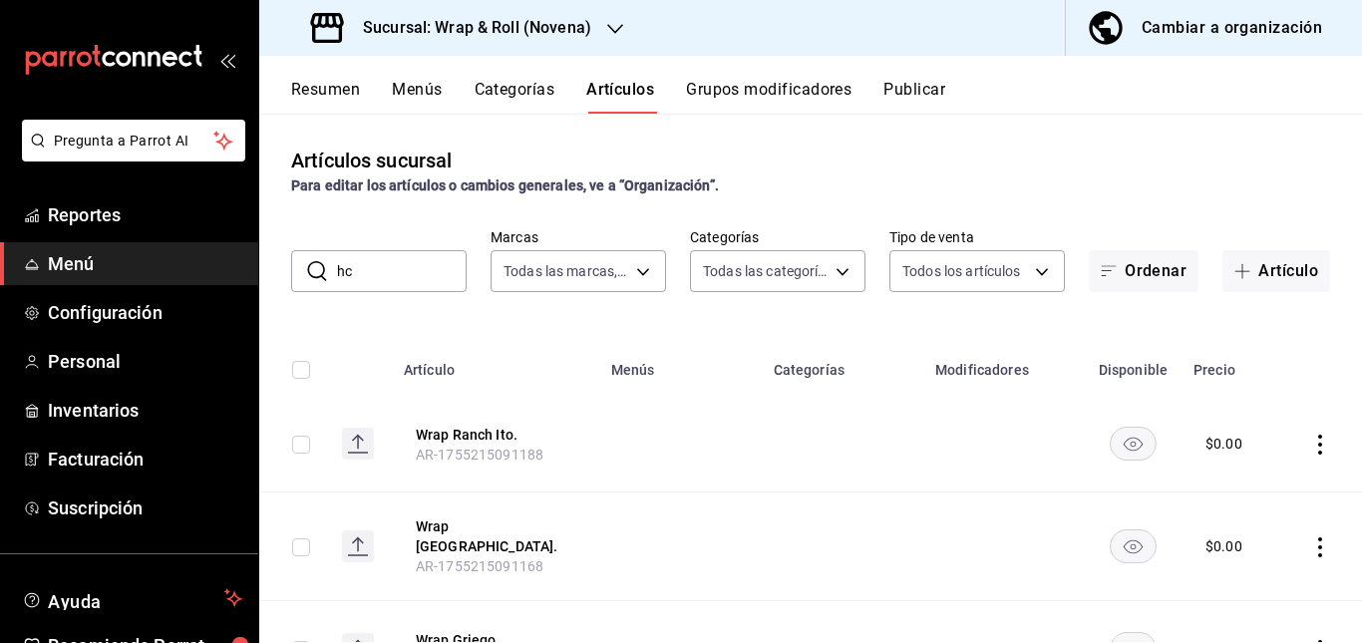
type input "h"
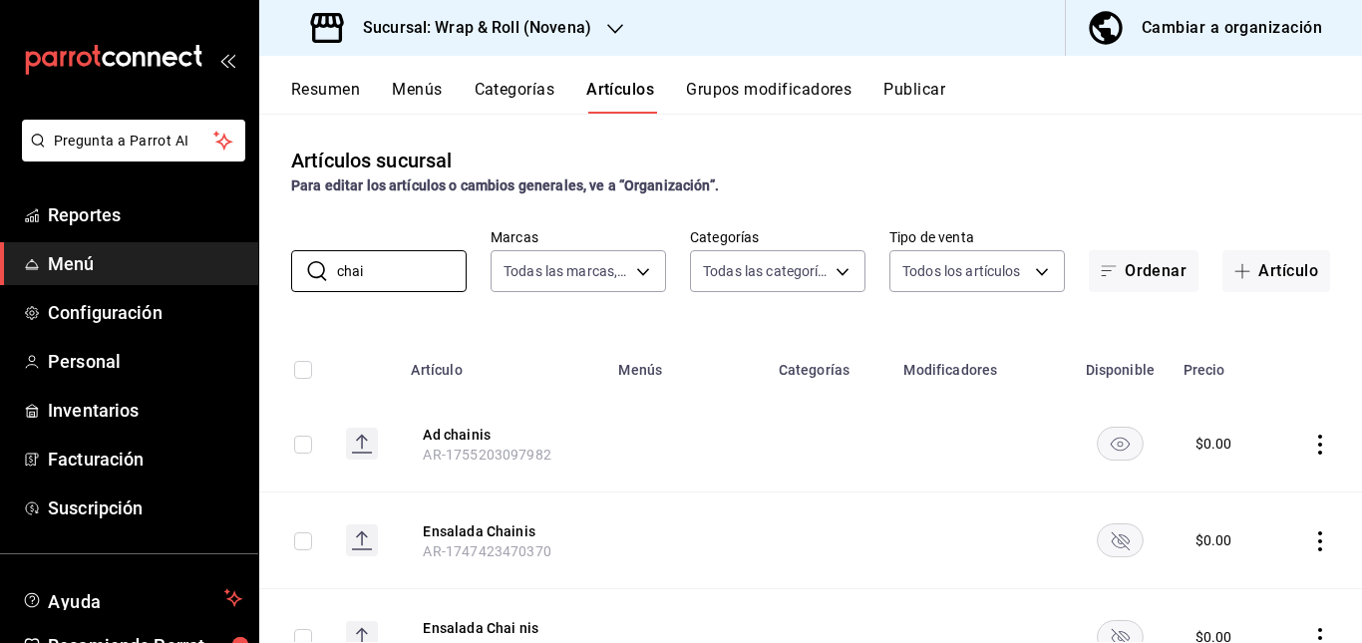
click at [719, 492] on td at bounding box center [685, 540] width 159 height 97
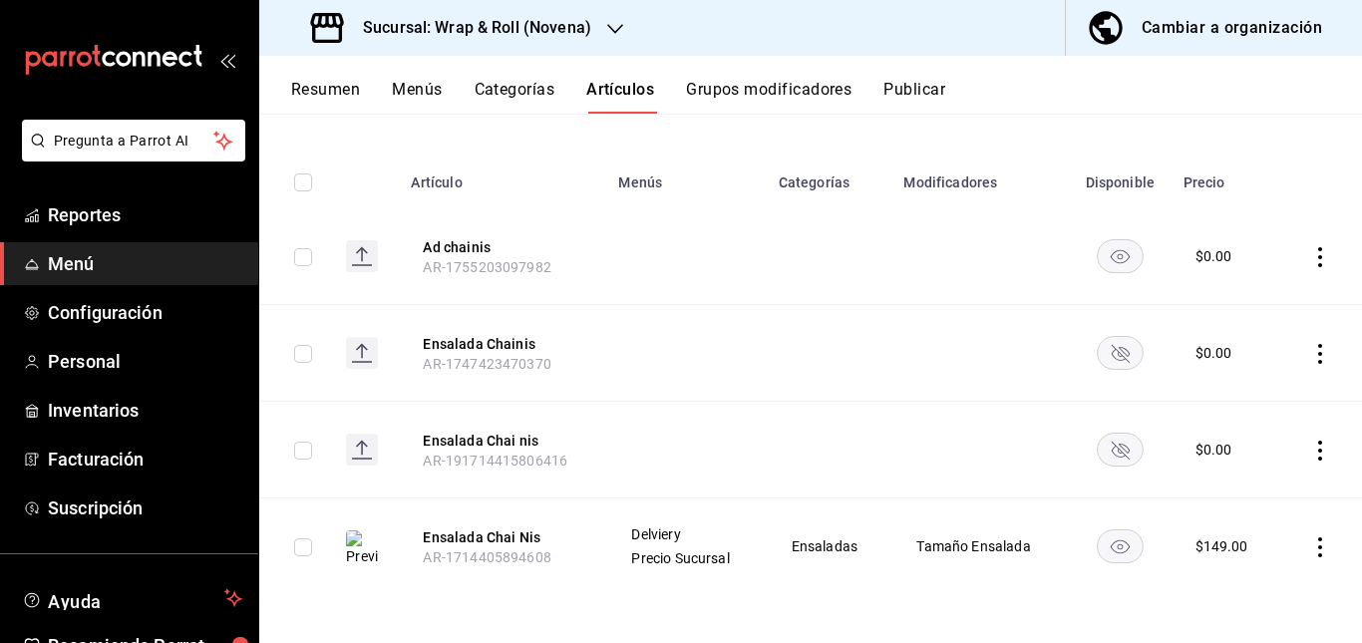
click at [1103, 355] on rect "availability-product" at bounding box center [1119, 352] width 46 height 33
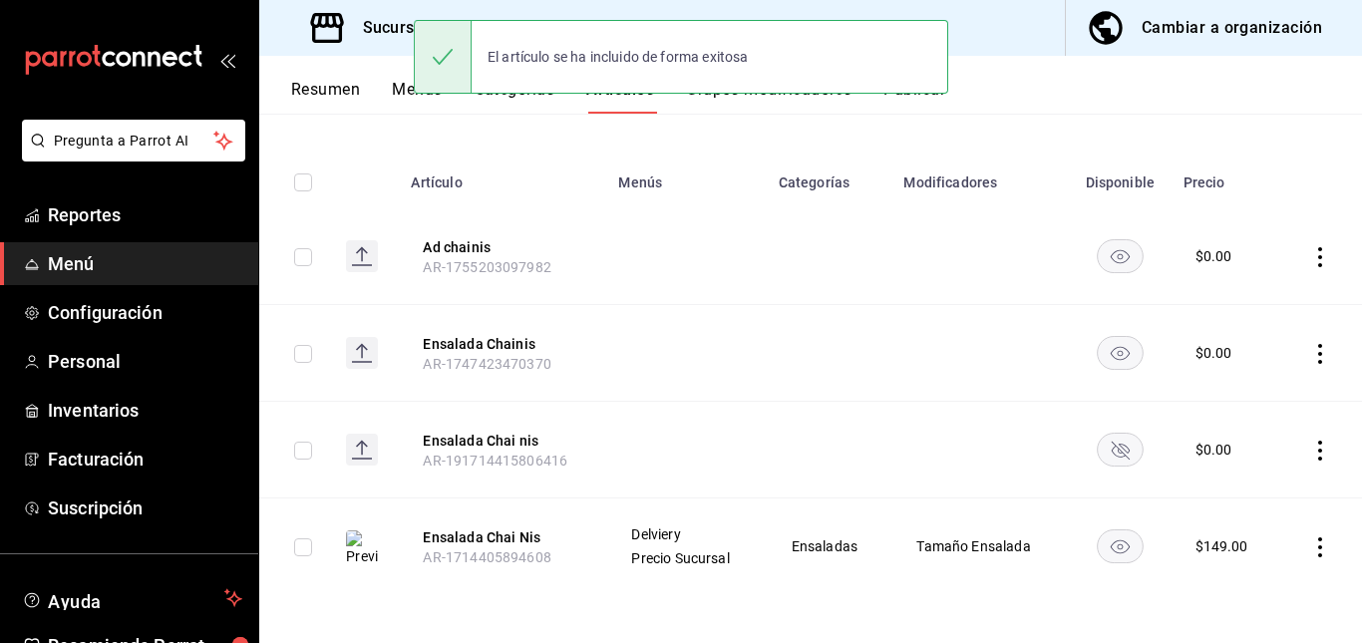
click at [1104, 448] on rect "availability-product" at bounding box center [1119, 449] width 46 height 33
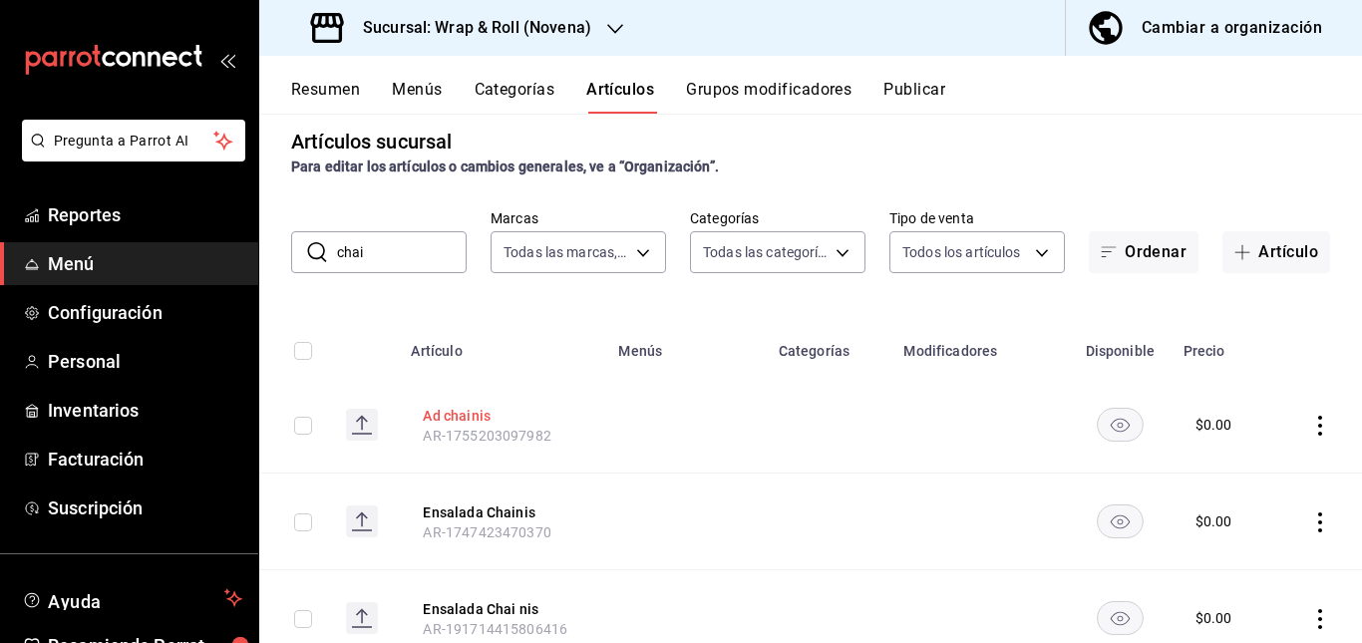
scroll to position [17, 0]
click at [414, 277] on div "Artículos sucursal Para editar los artículos o cambios generales, ve a “Organiz…" at bounding box center [810, 378] width 1102 height 528
click at [414, 262] on input "chai" at bounding box center [402, 254] width 130 height 40
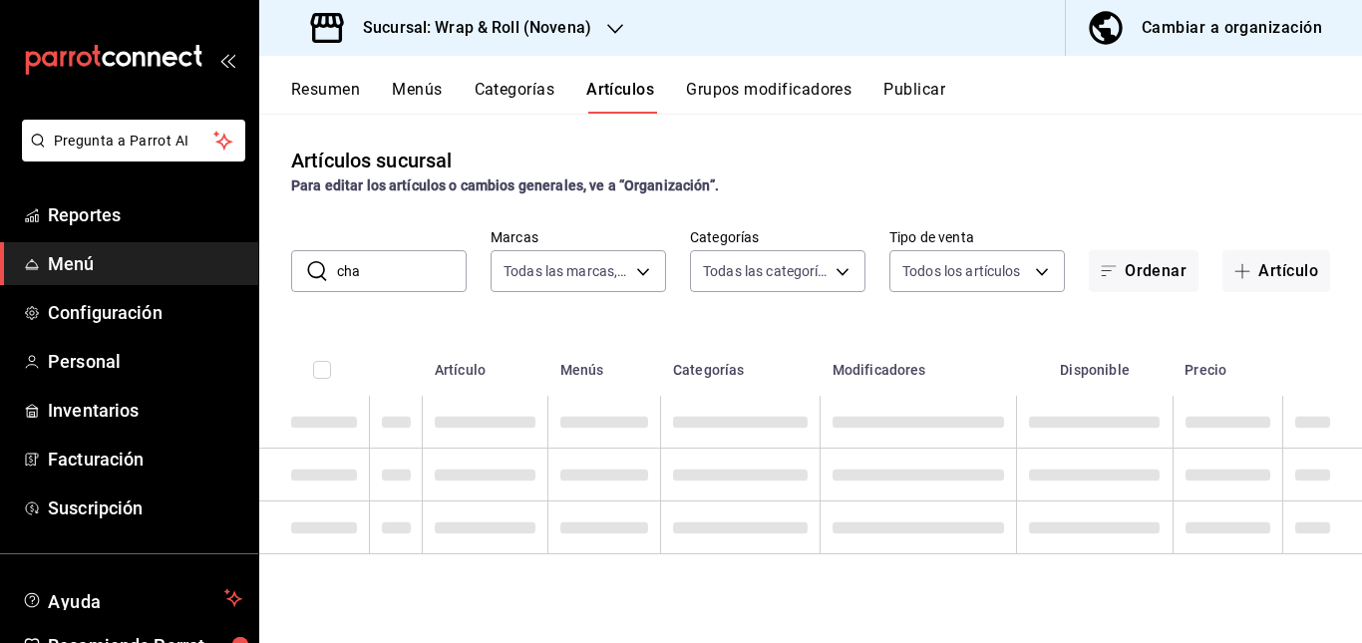
scroll to position [0, 0]
type input "c"
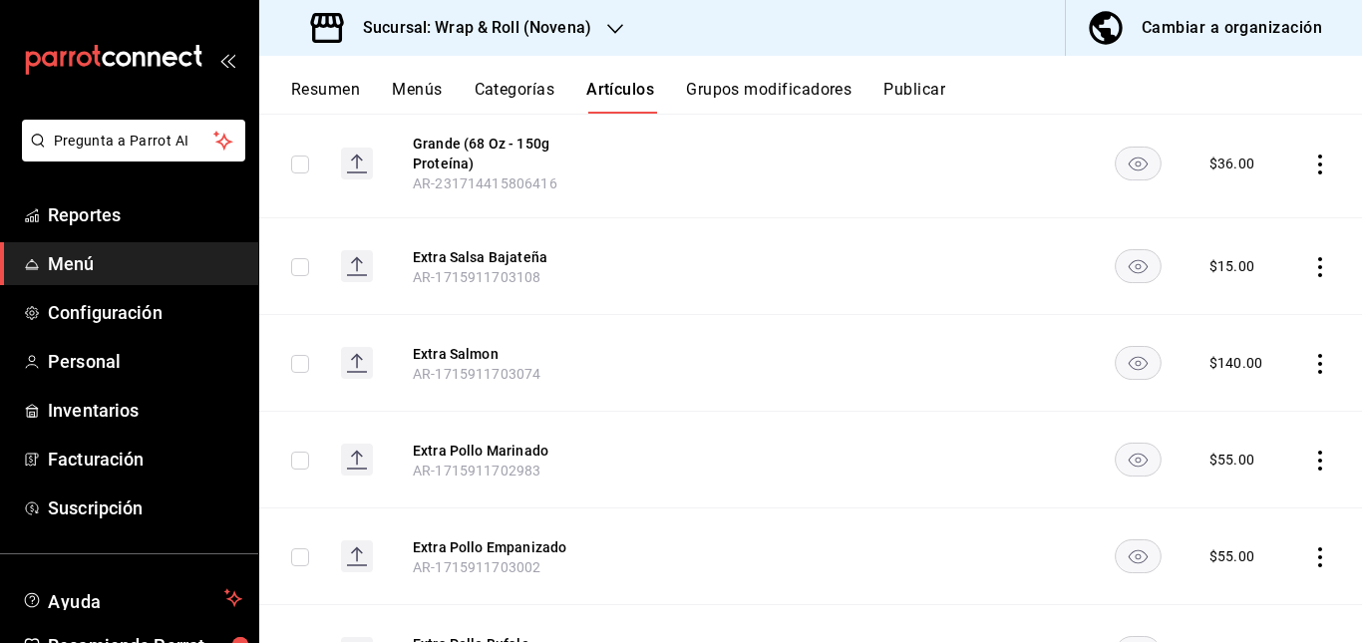
scroll to position [15574, 0]
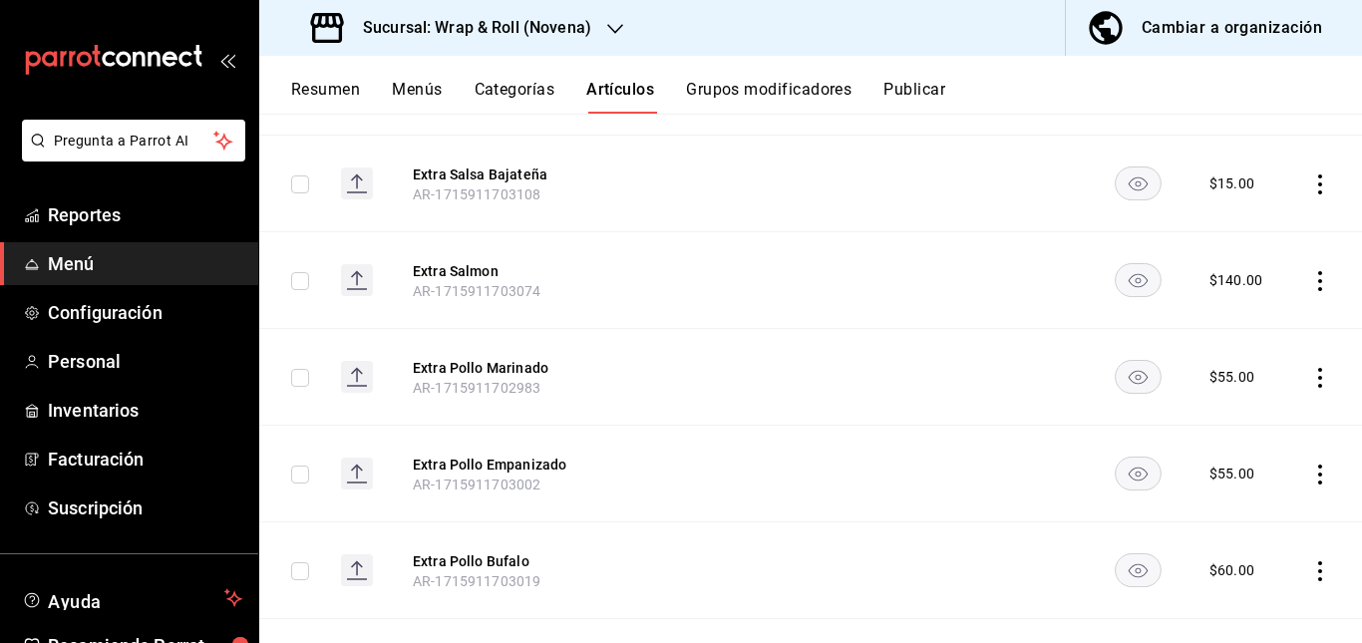
click at [925, 83] on button "Publicar" at bounding box center [914, 97] width 62 height 34
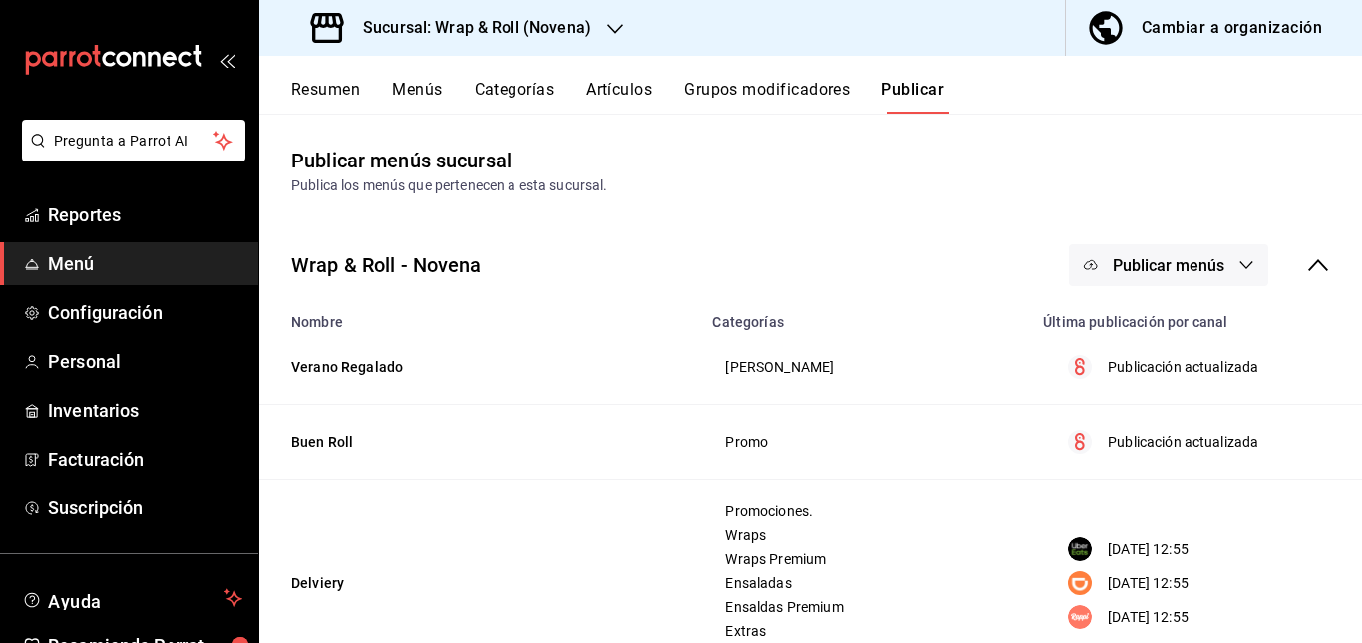
click at [1182, 262] on span "Publicar menús" at bounding box center [1168, 265] width 112 height 19
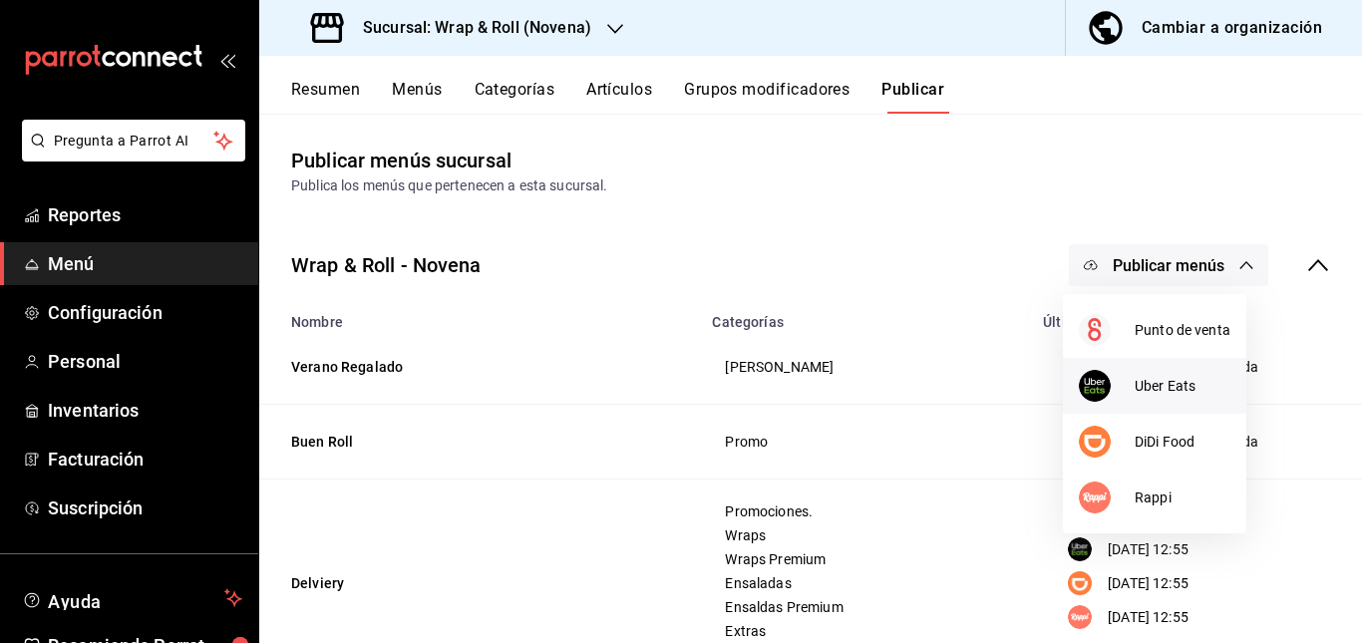
click at [1136, 394] on span "Uber Eats" at bounding box center [1182, 386] width 96 height 21
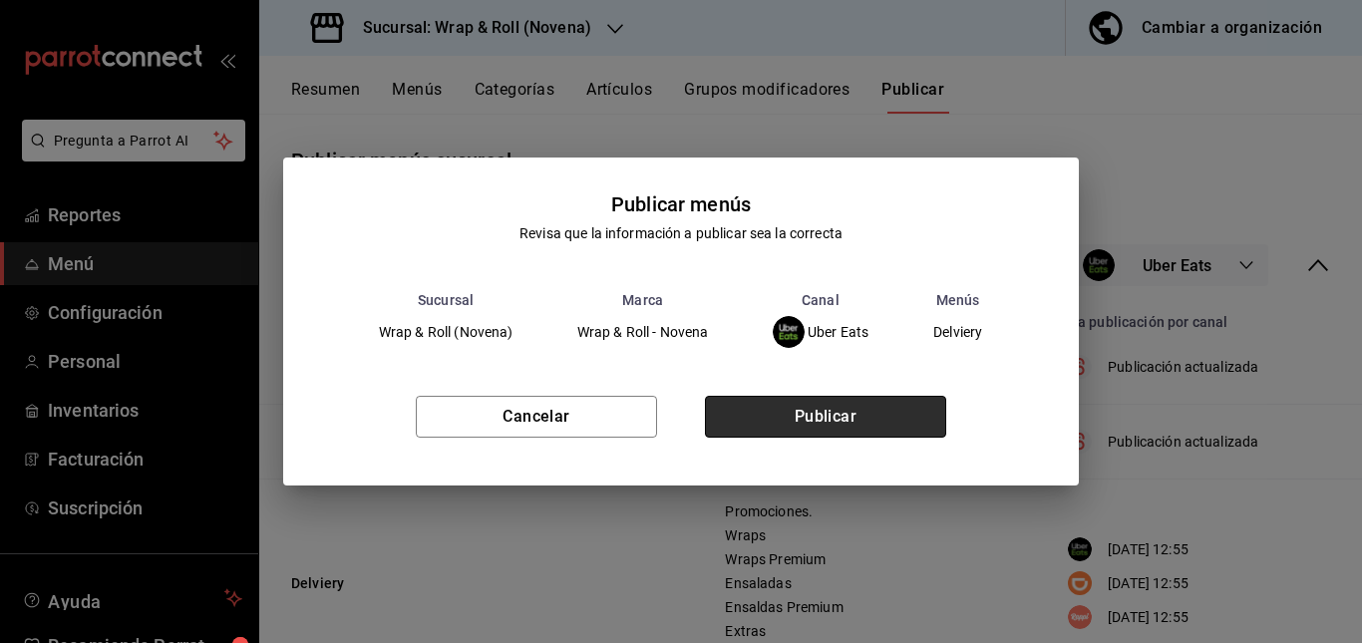
click at [829, 418] on button "Publicar" at bounding box center [825, 417] width 241 height 42
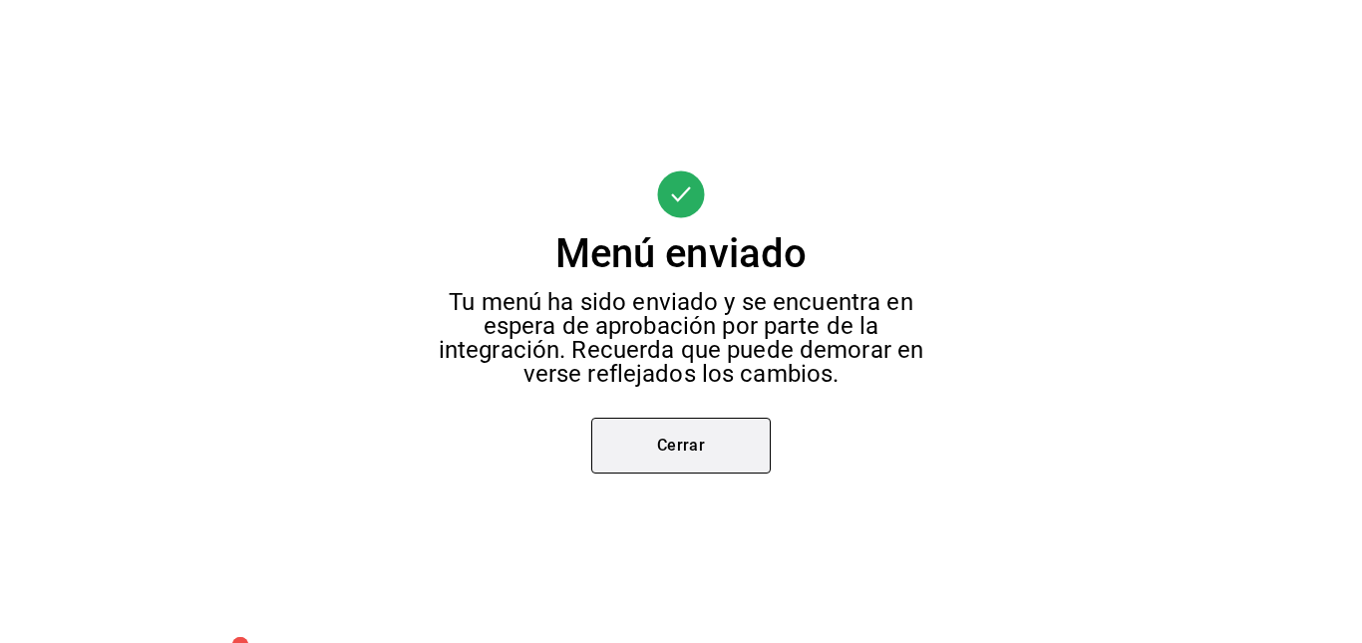
click at [697, 430] on button "Cerrar" at bounding box center [680, 446] width 179 height 56
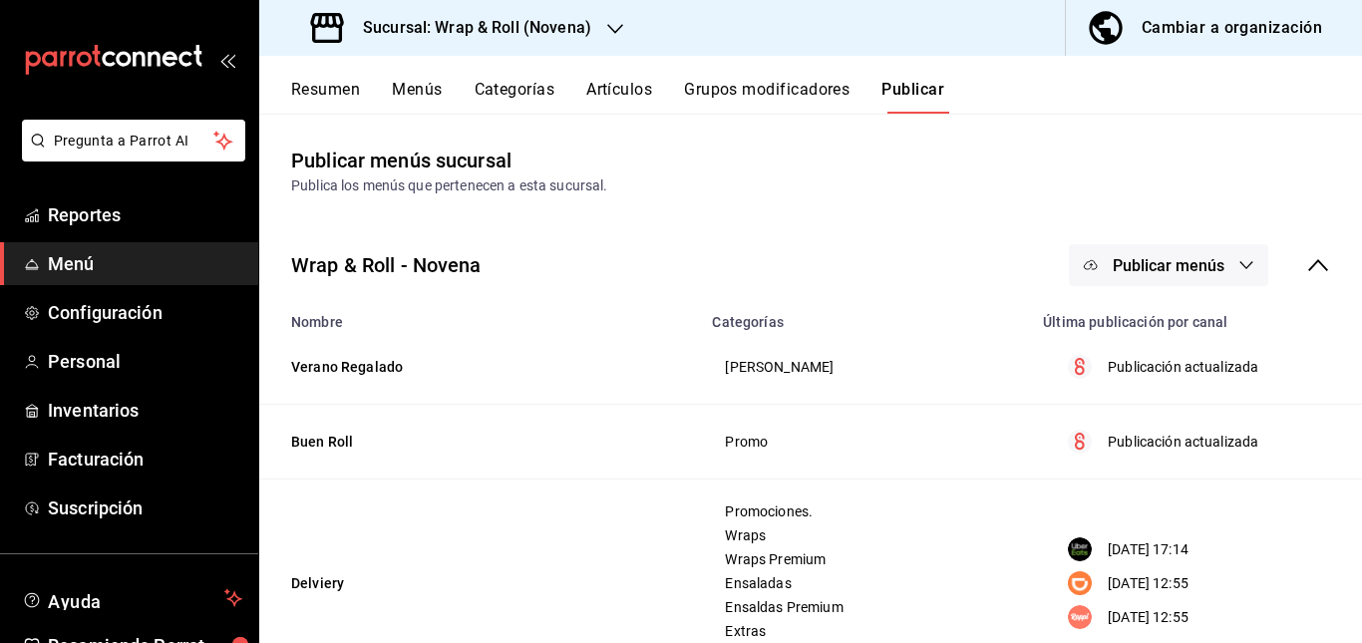
click at [1168, 254] on button "Publicar menús" at bounding box center [1168, 265] width 199 height 42
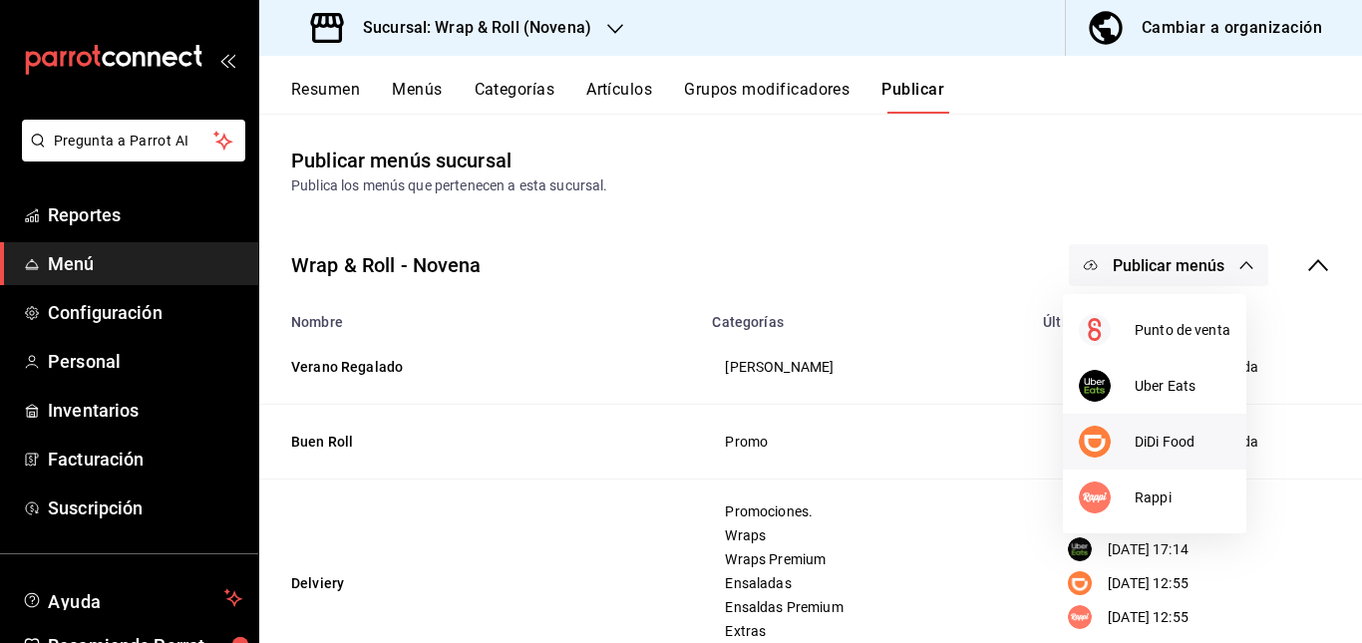
click at [1111, 442] on div at bounding box center [1107, 442] width 56 height 32
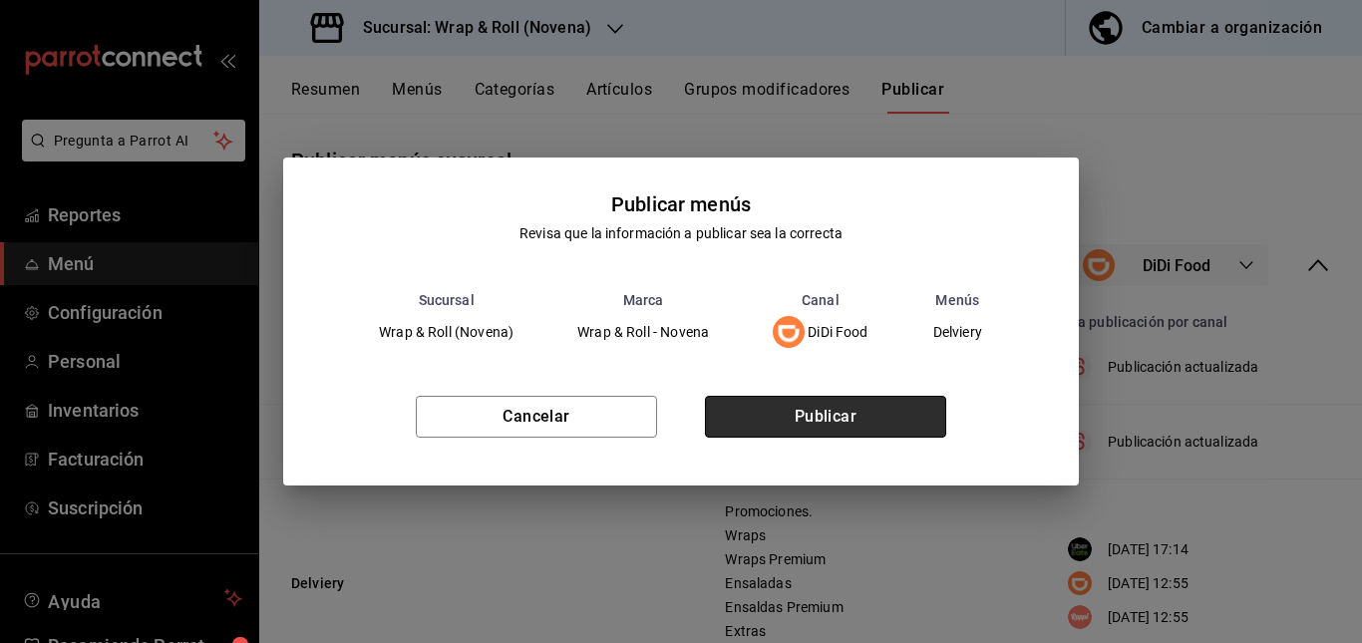
click at [854, 426] on button "Publicar" at bounding box center [825, 417] width 241 height 42
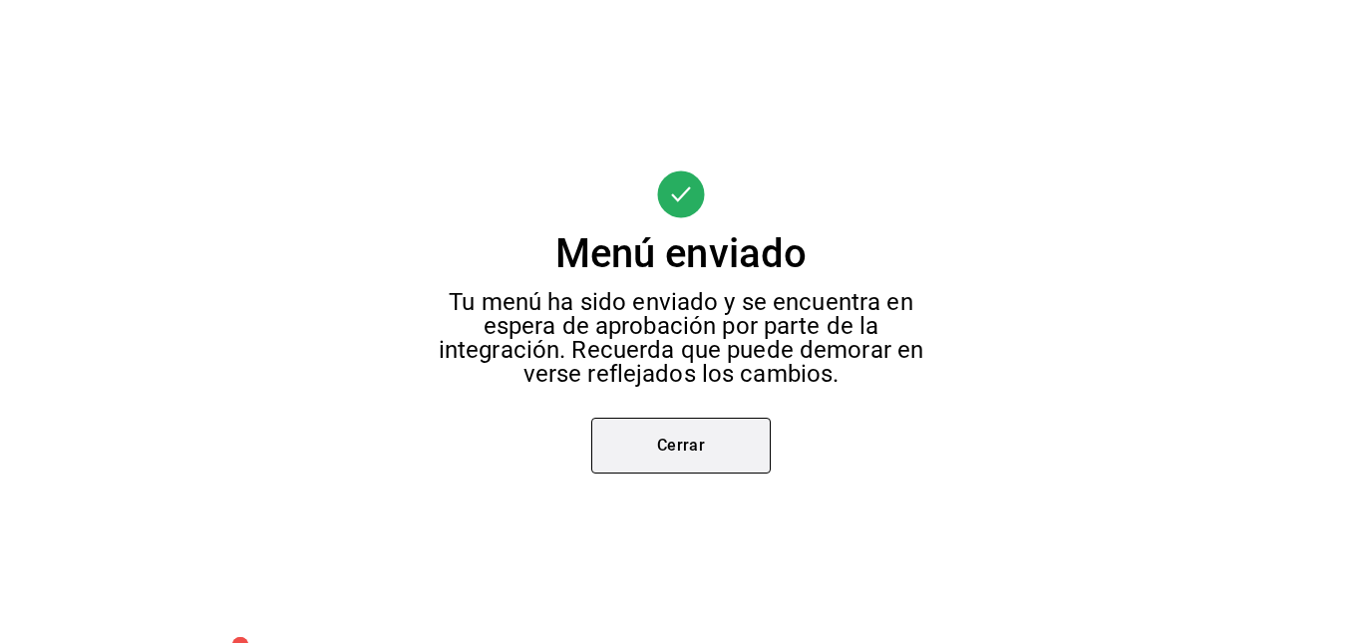
click at [696, 463] on button "Cerrar" at bounding box center [680, 446] width 179 height 56
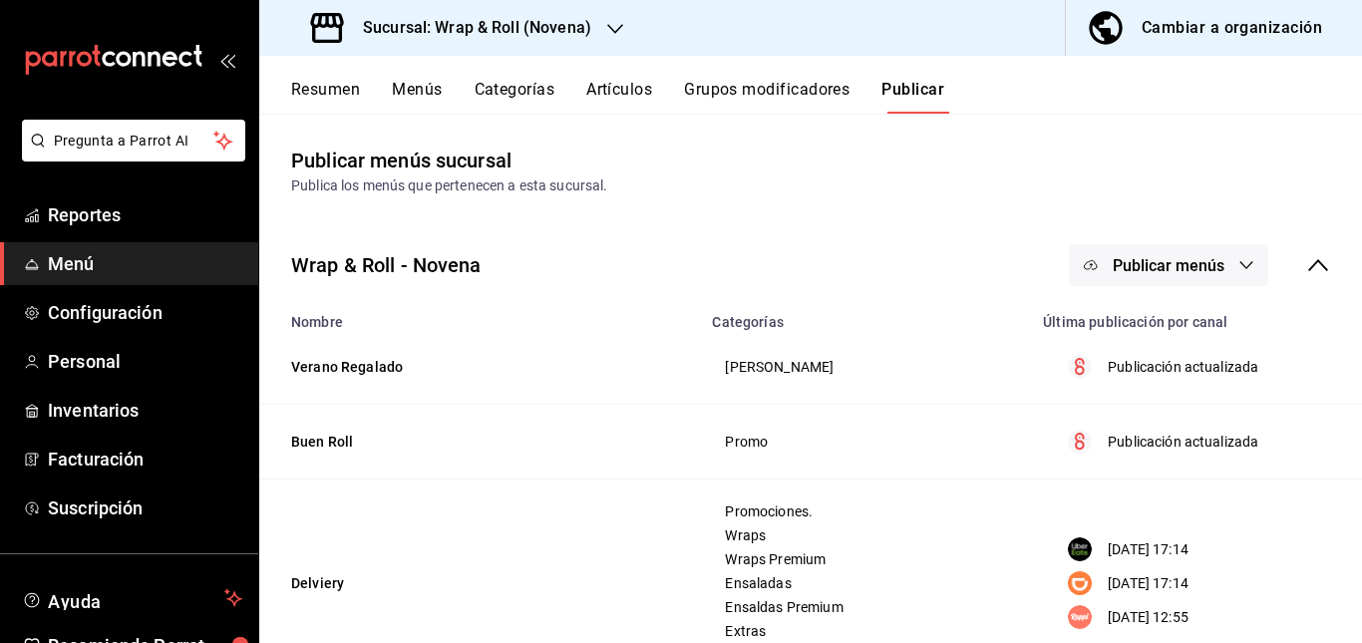
click at [1176, 264] on span "Publicar menús" at bounding box center [1168, 265] width 112 height 19
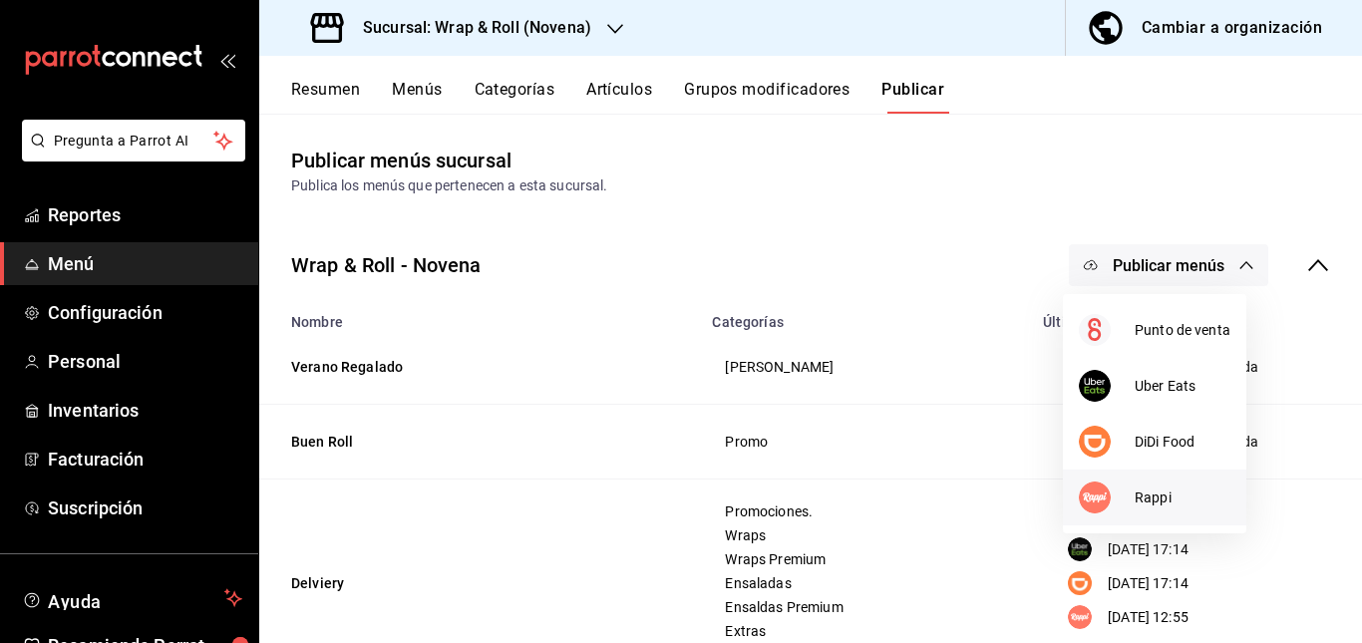
click at [1134, 504] on span "Rappi" at bounding box center [1182, 497] width 96 height 21
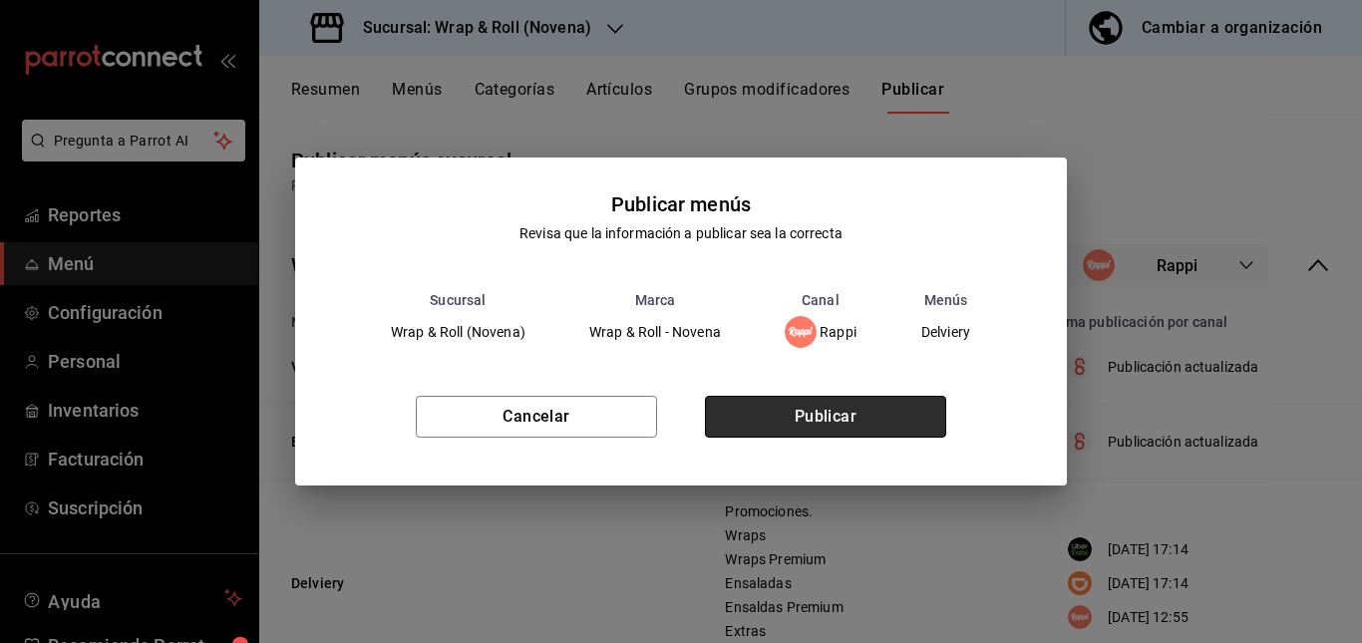
click at [875, 412] on button "Publicar" at bounding box center [825, 417] width 241 height 42
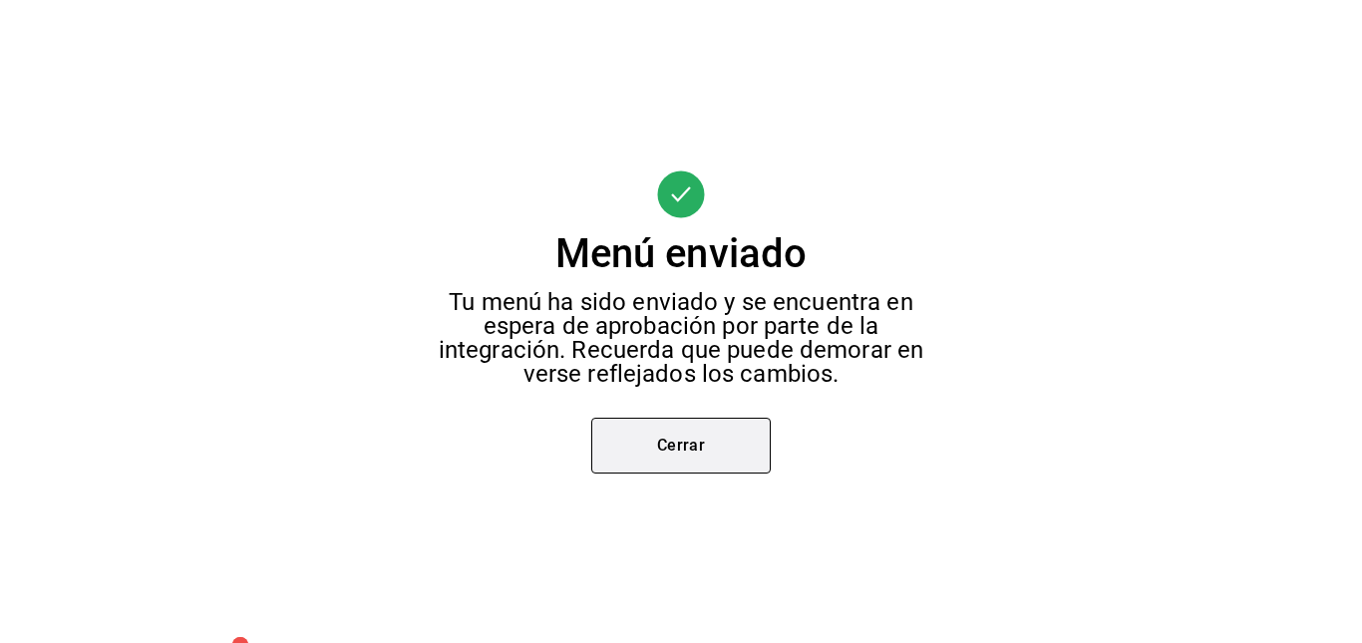
click at [729, 438] on button "Cerrar" at bounding box center [680, 446] width 179 height 56
